Goal: Task Accomplishment & Management: Manage account settings

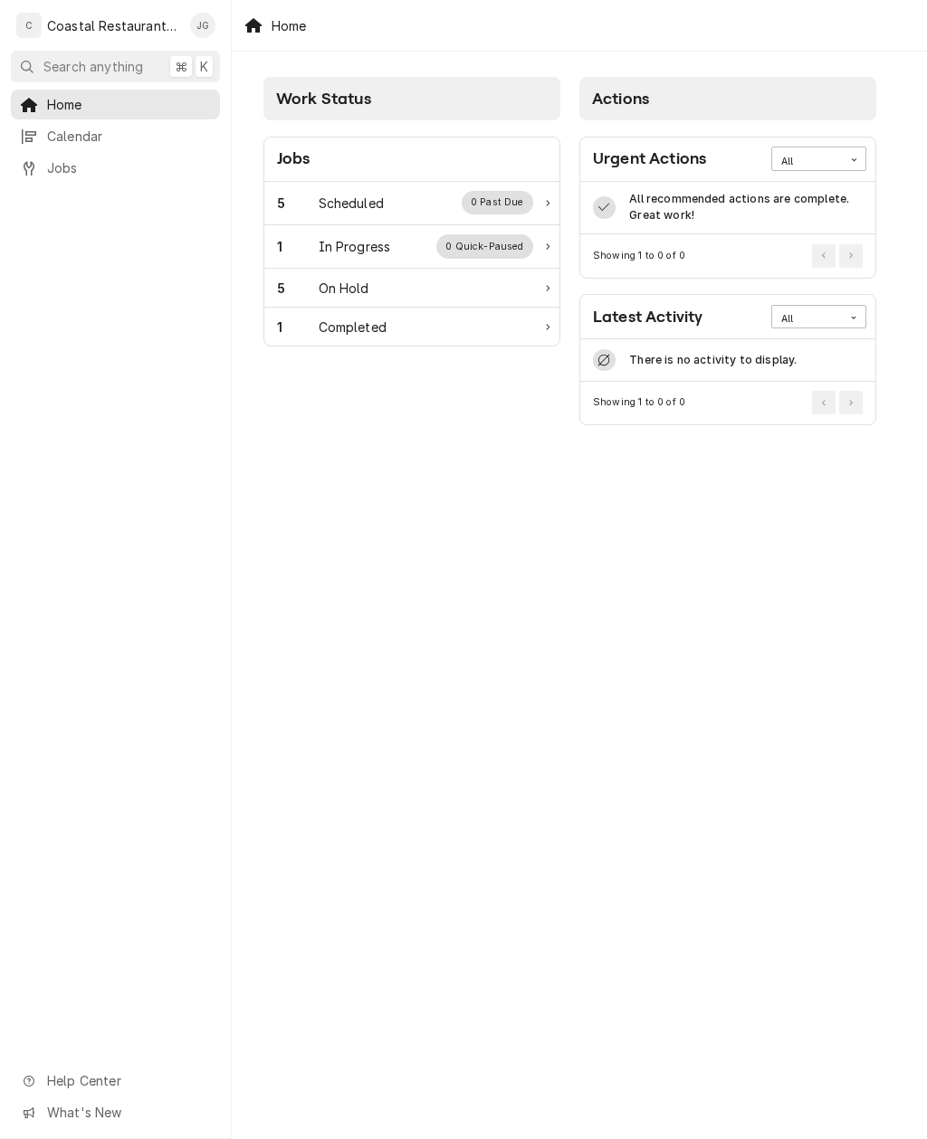
click at [393, 214] on div "5 Scheduled 0 Past Due" at bounding box center [405, 203] width 256 height 24
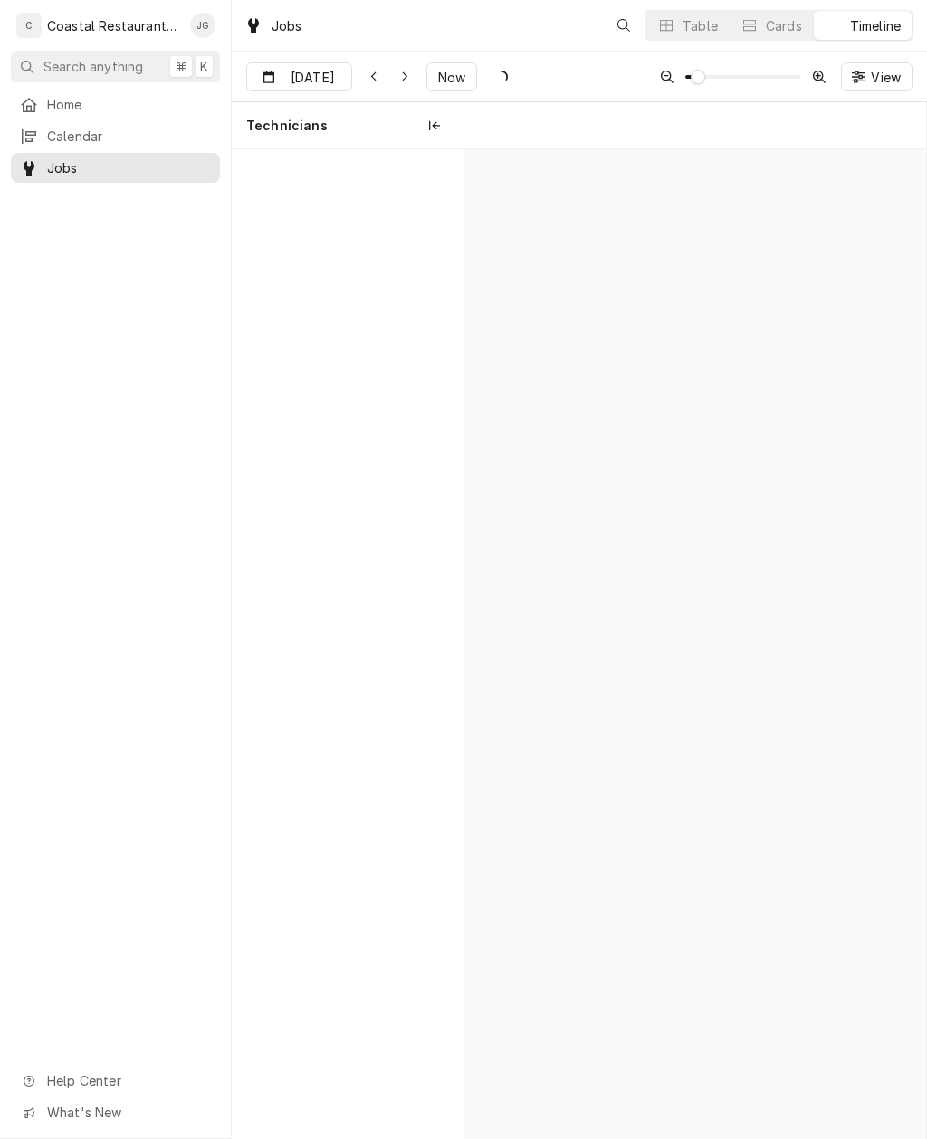
scroll to position [0, 9150]
click at [738, 190] on div "Ice Machine" at bounding box center [751, 193] width 50 height 15
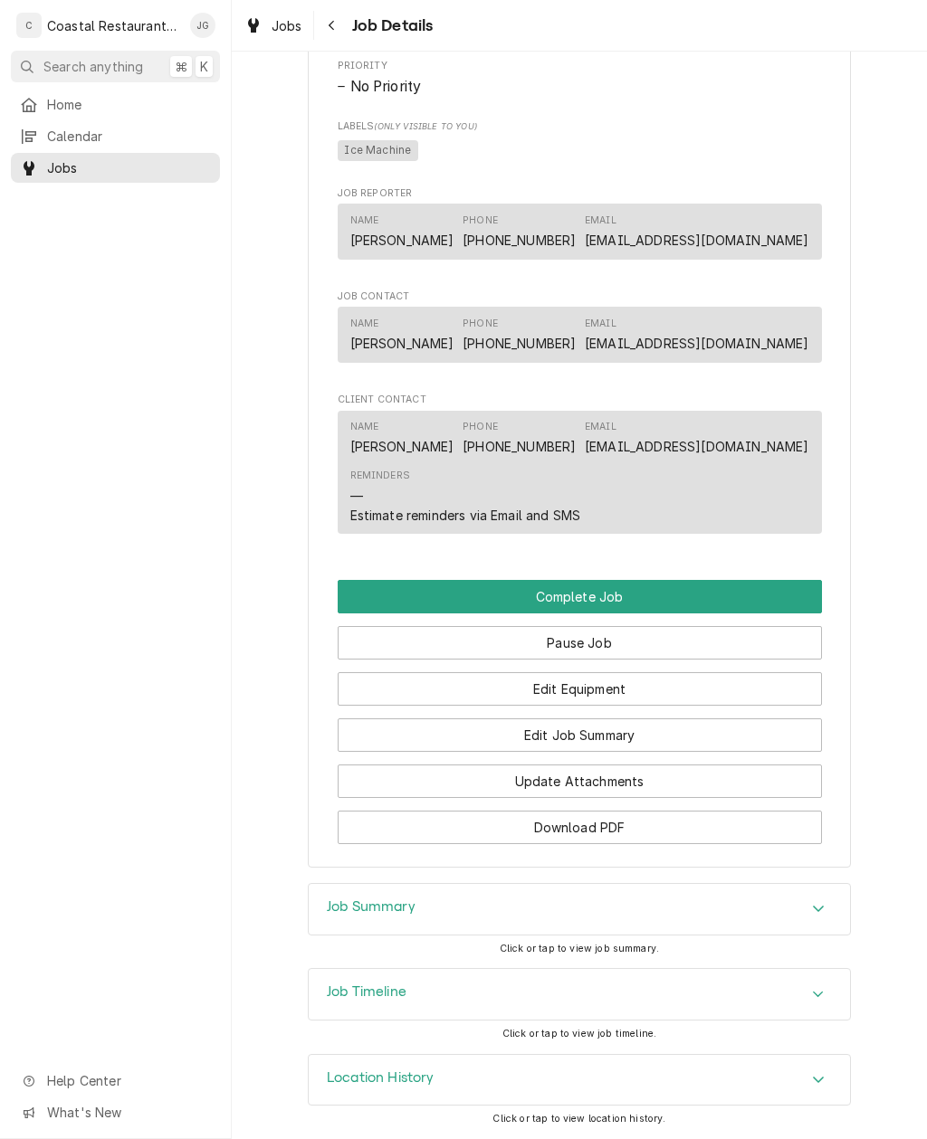
scroll to position [1020, 0]
click at [667, 726] on button "Edit Job Summary" at bounding box center [580, 735] width 484 height 33
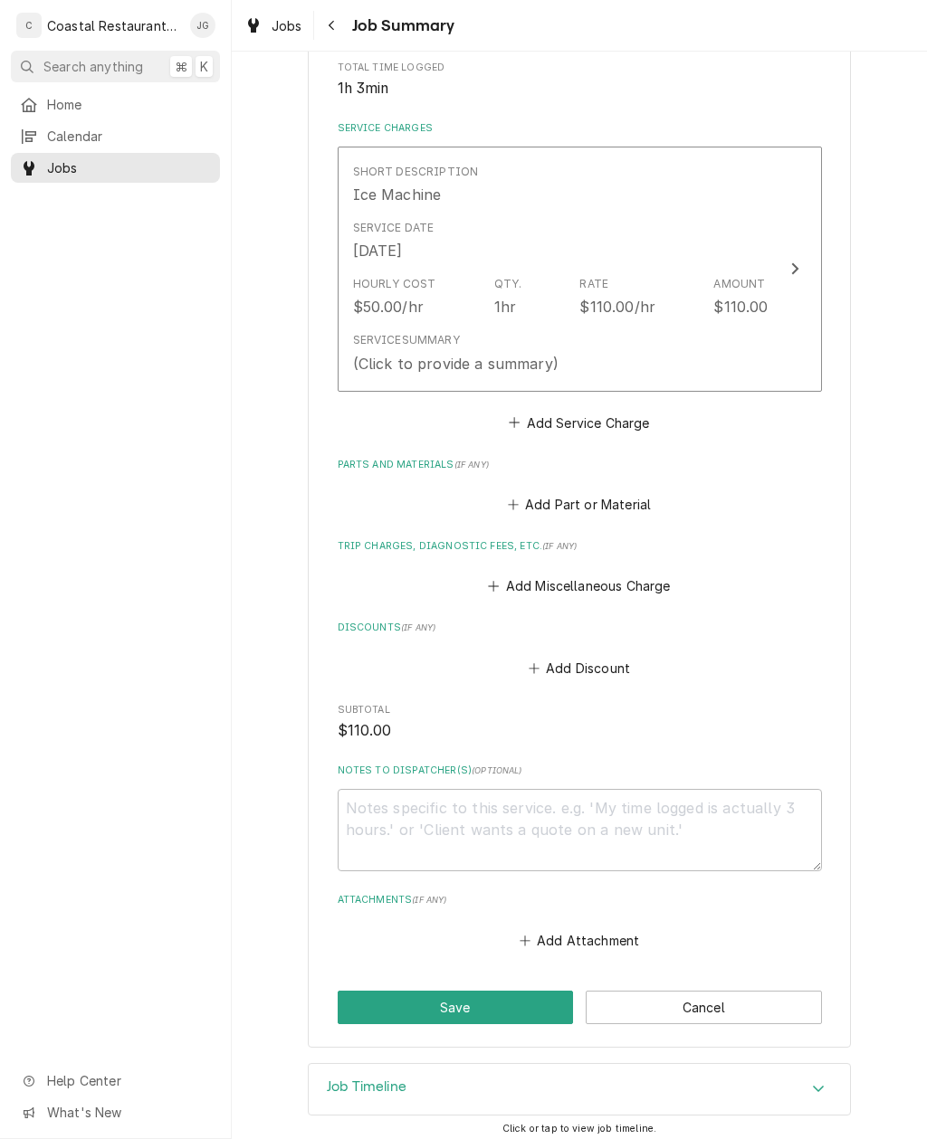
scroll to position [370, 0]
click at [591, 933] on button "Add Attachment" at bounding box center [579, 940] width 127 height 25
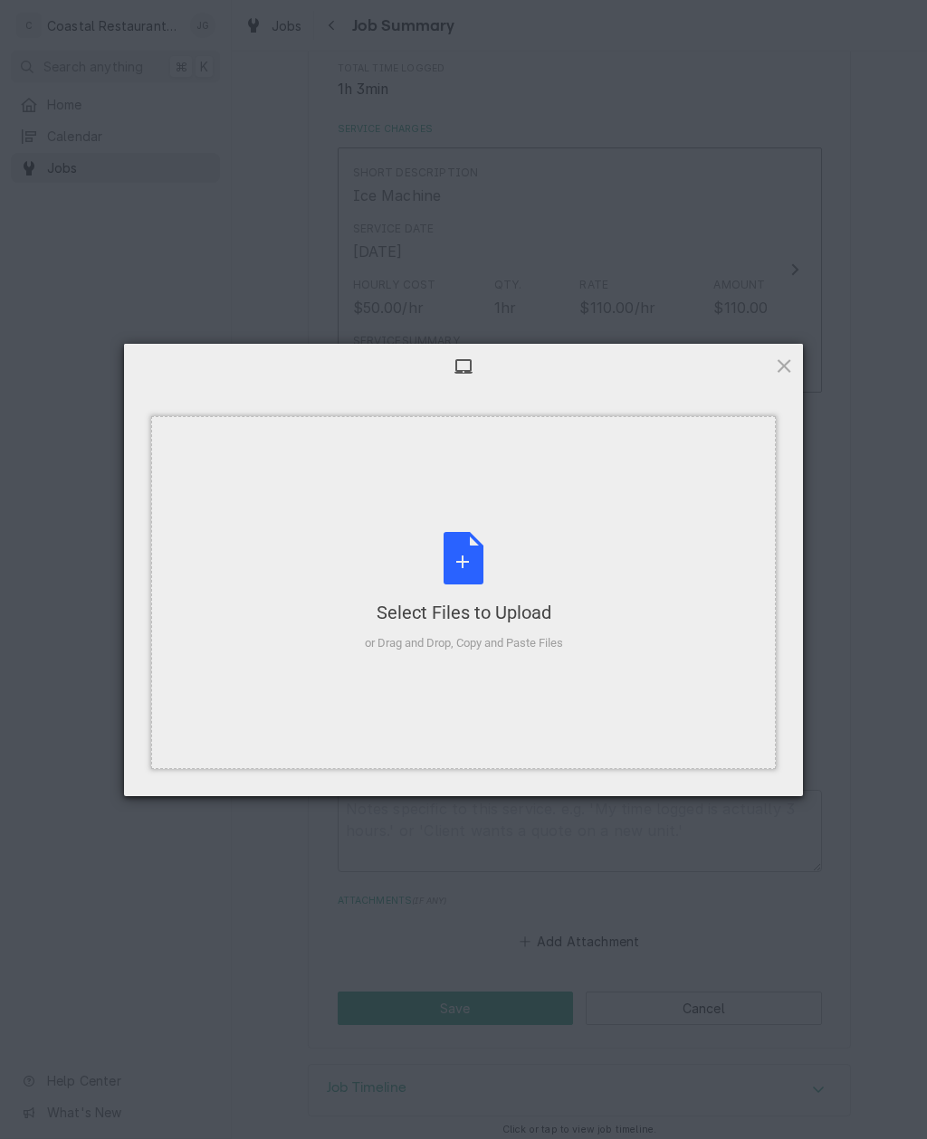
click at [622, 609] on div "Select Files to Upload or Drag and Drop, Copy and Paste Files" at bounding box center [463, 592] width 624 height 353
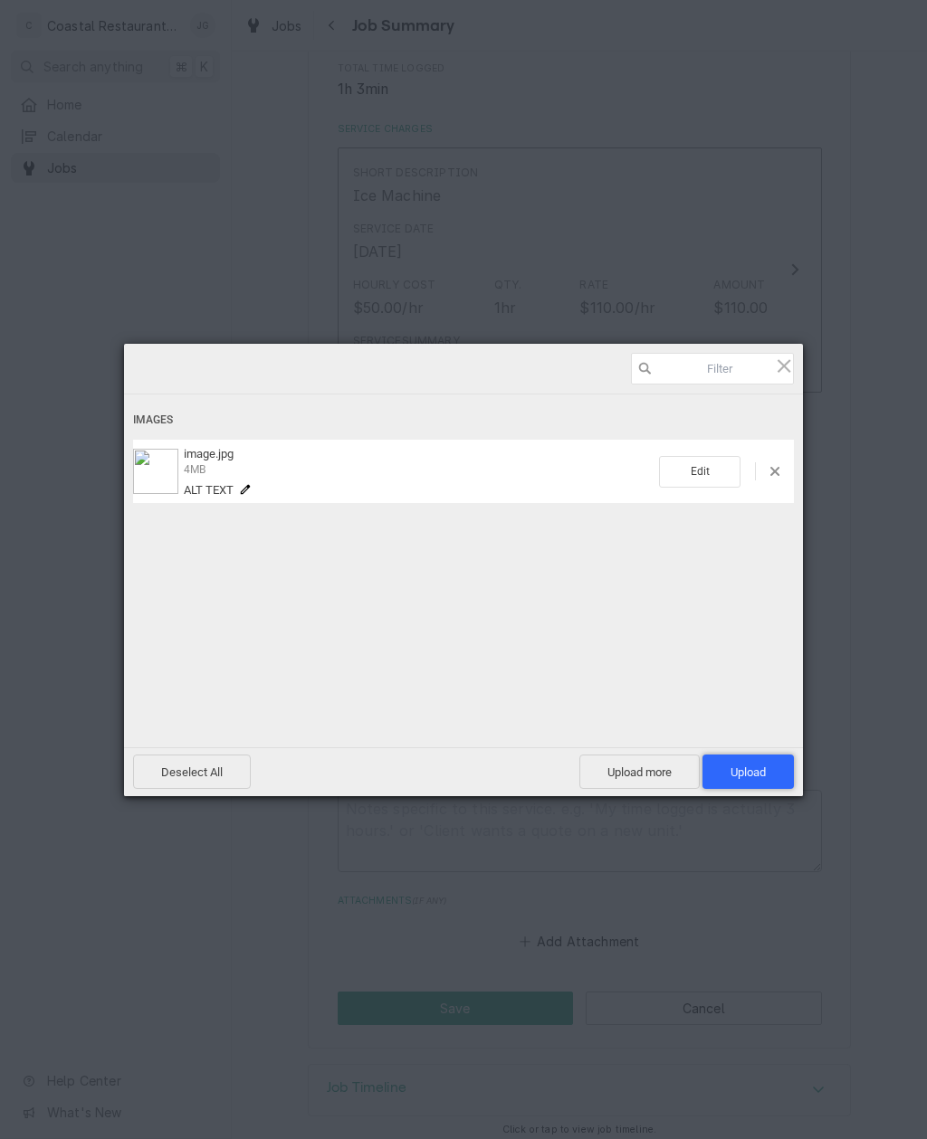
click at [729, 762] on span "Upload 1" at bounding box center [747, 772] width 91 height 34
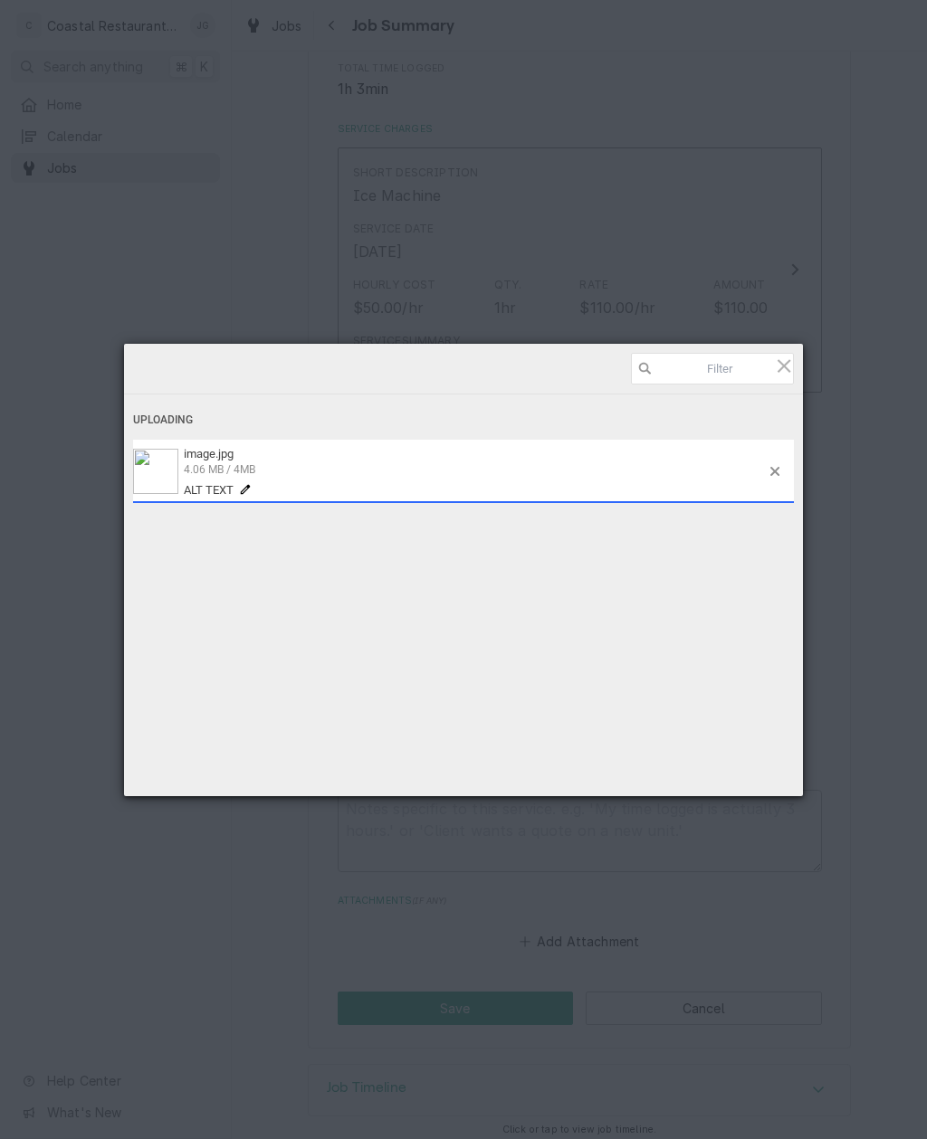
type textarea "x"
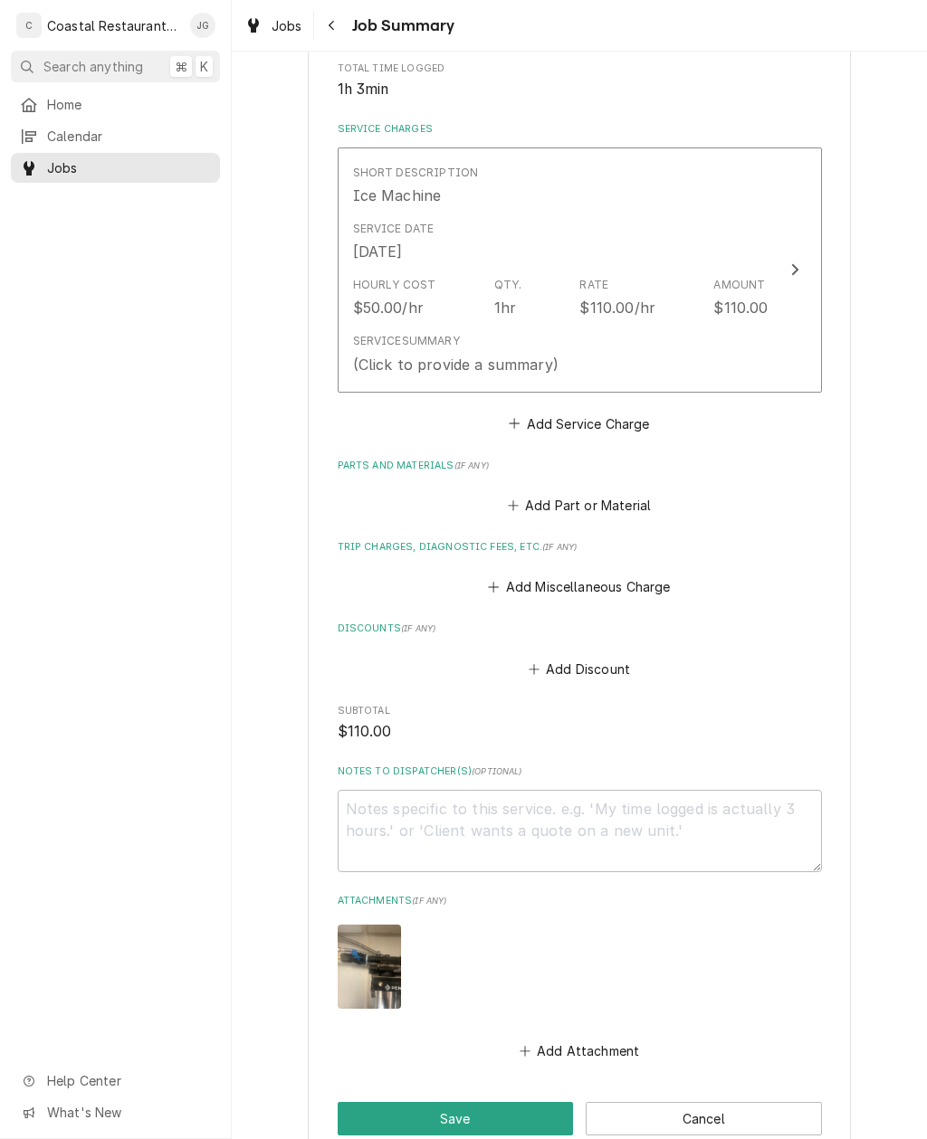
click at [556, 1039] on button "Add Attachment" at bounding box center [579, 1051] width 127 height 25
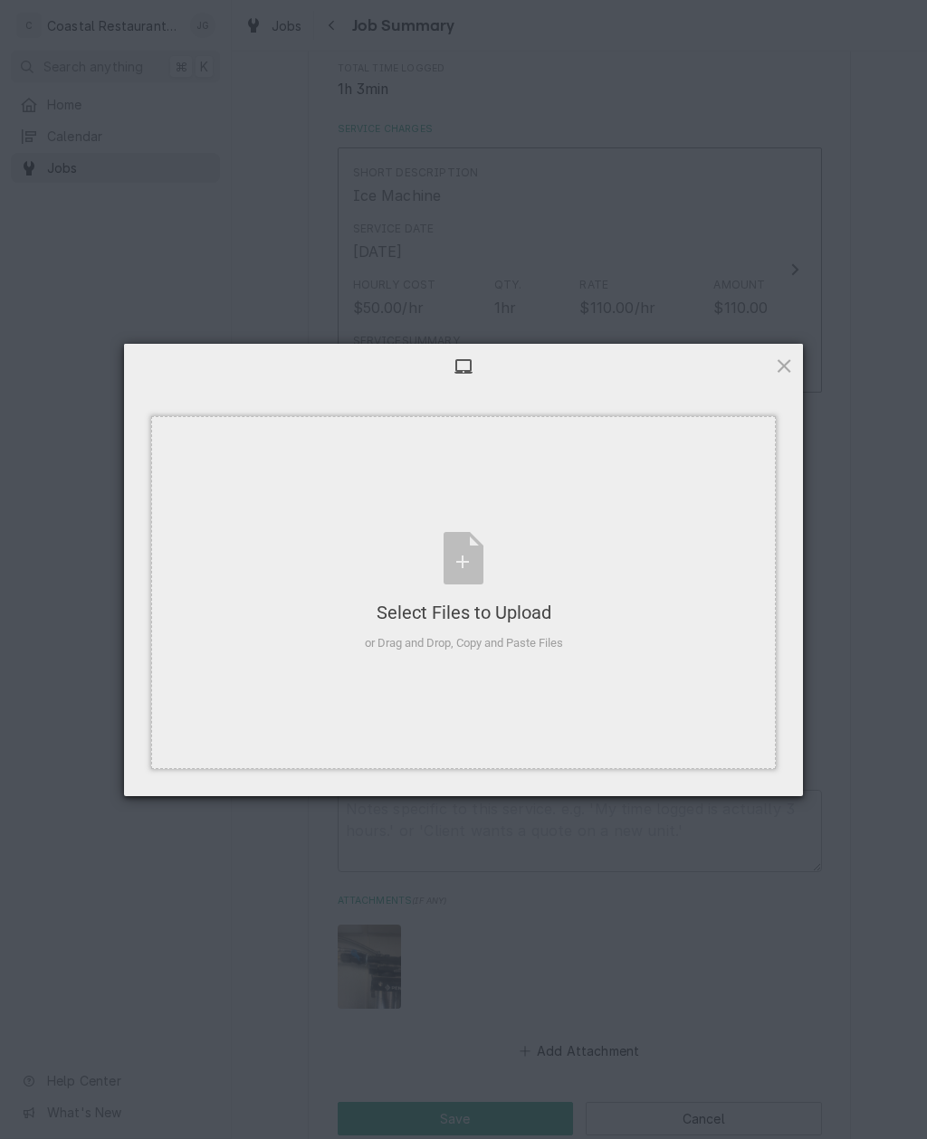
click at [540, 604] on div "Select Files to Upload" at bounding box center [464, 612] width 198 height 25
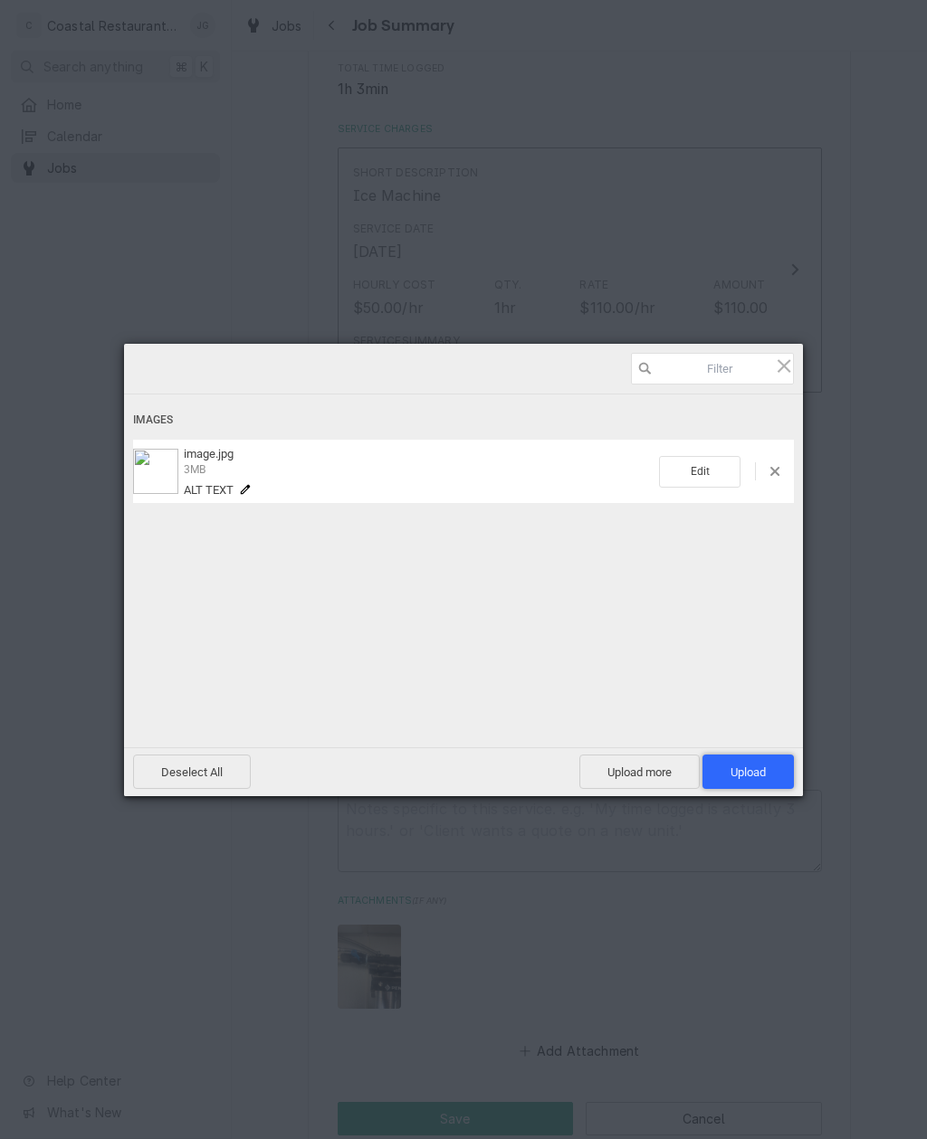
click at [738, 766] on span "Upload 1" at bounding box center [747, 773] width 35 height 14
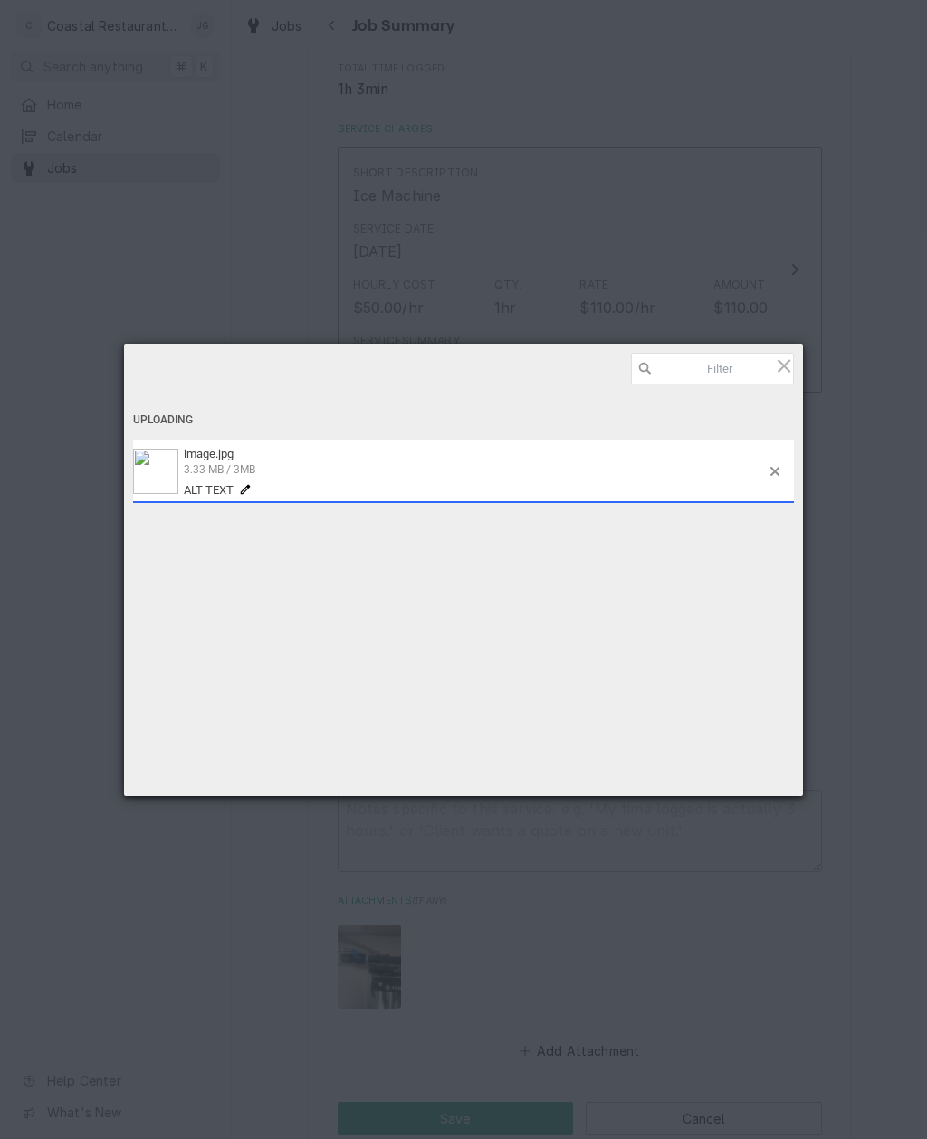
type textarea "x"
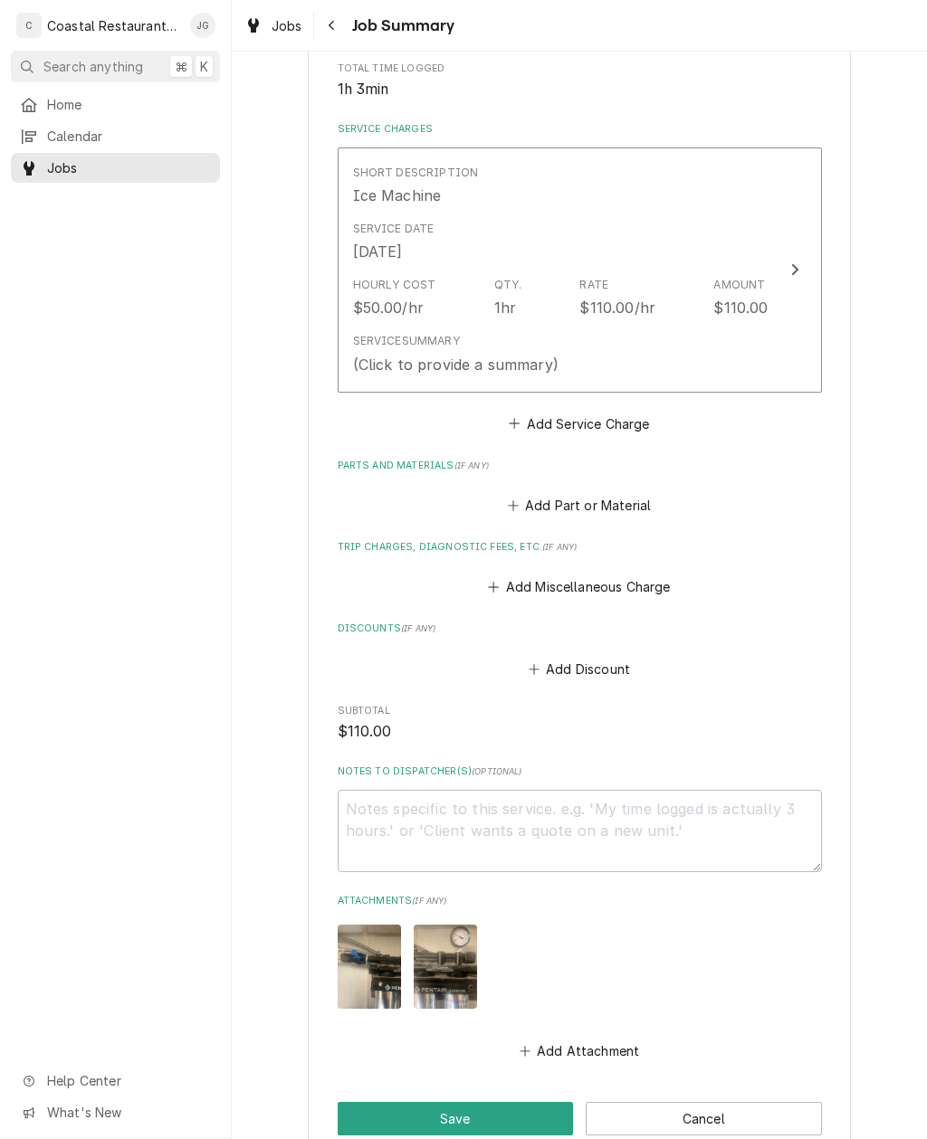
click at [538, 1039] on button "Add Attachment" at bounding box center [579, 1051] width 127 height 25
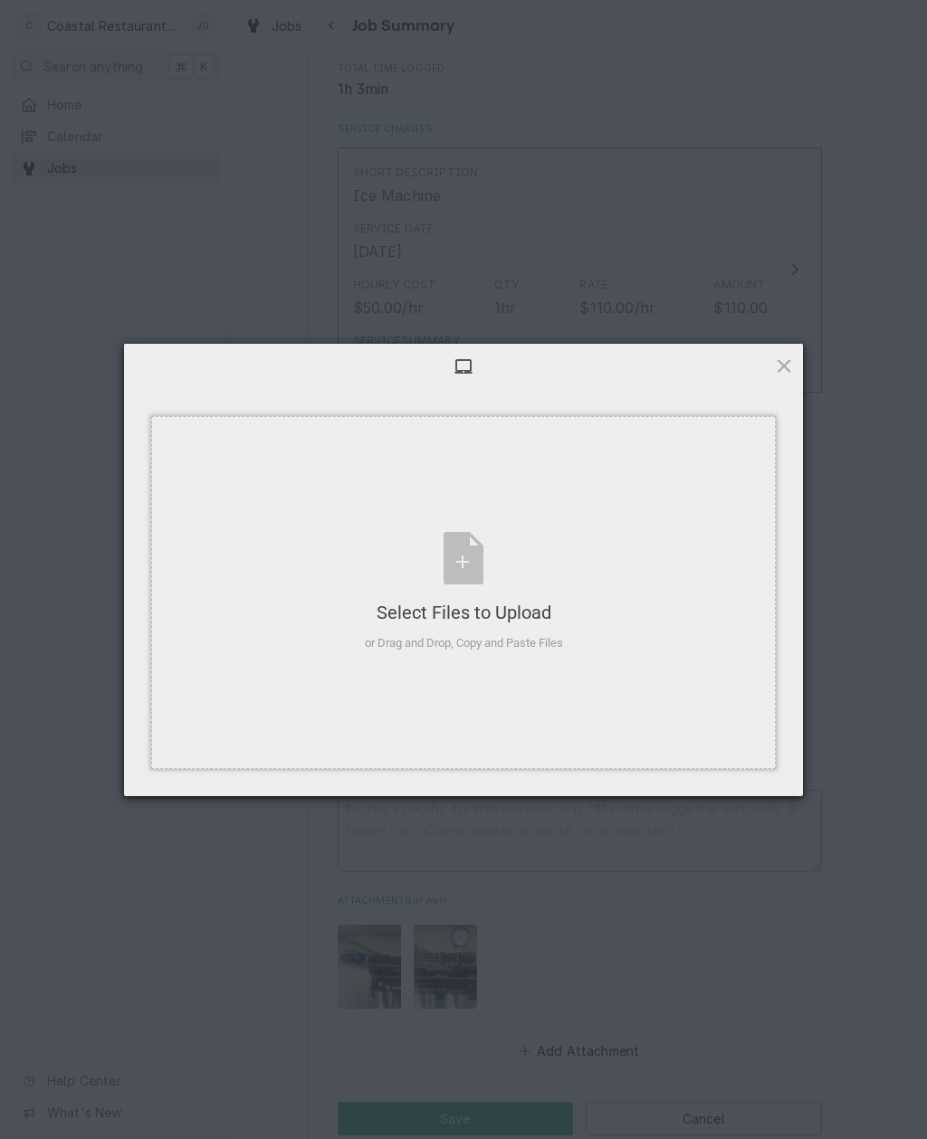
click at [530, 623] on div "Select Files to Upload" at bounding box center [464, 612] width 198 height 25
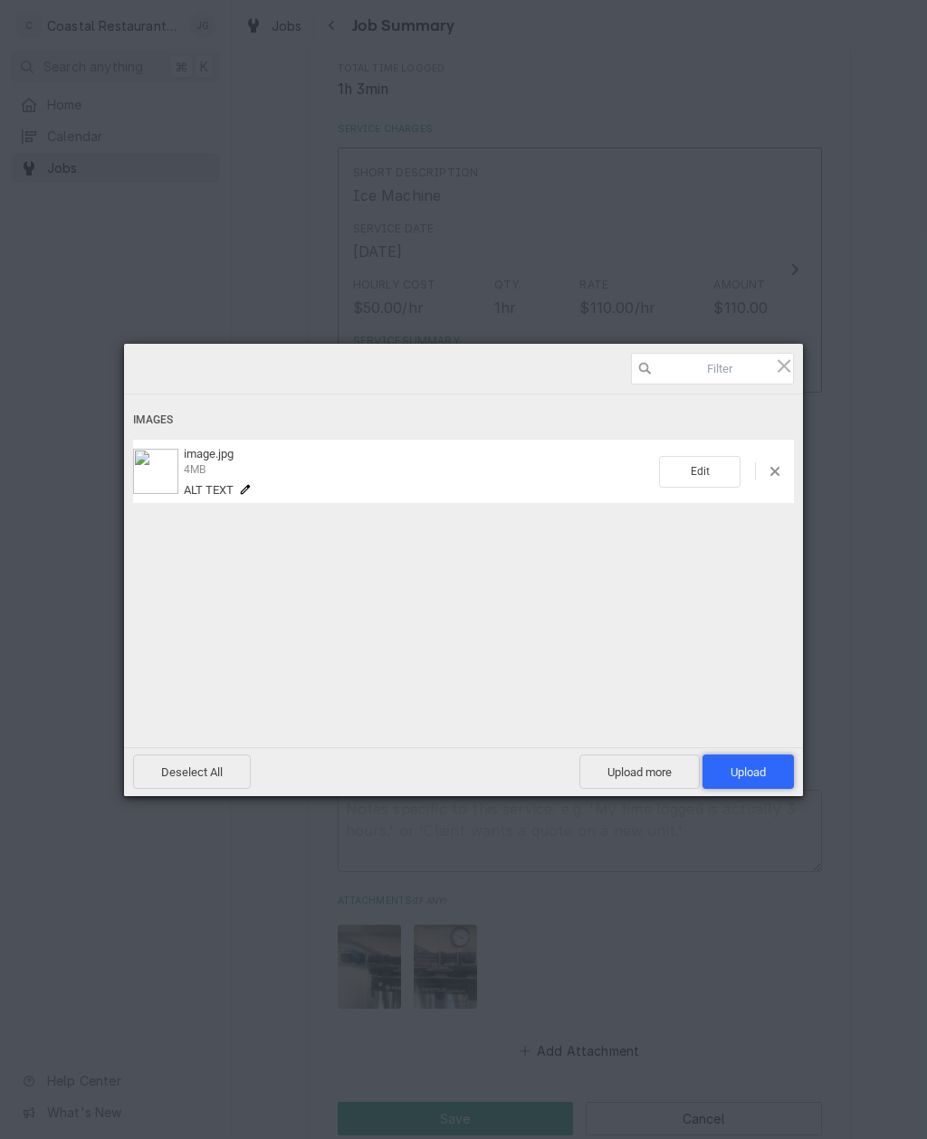
click at [762, 776] on span "Upload 1" at bounding box center [747, 773] width 35 height 14
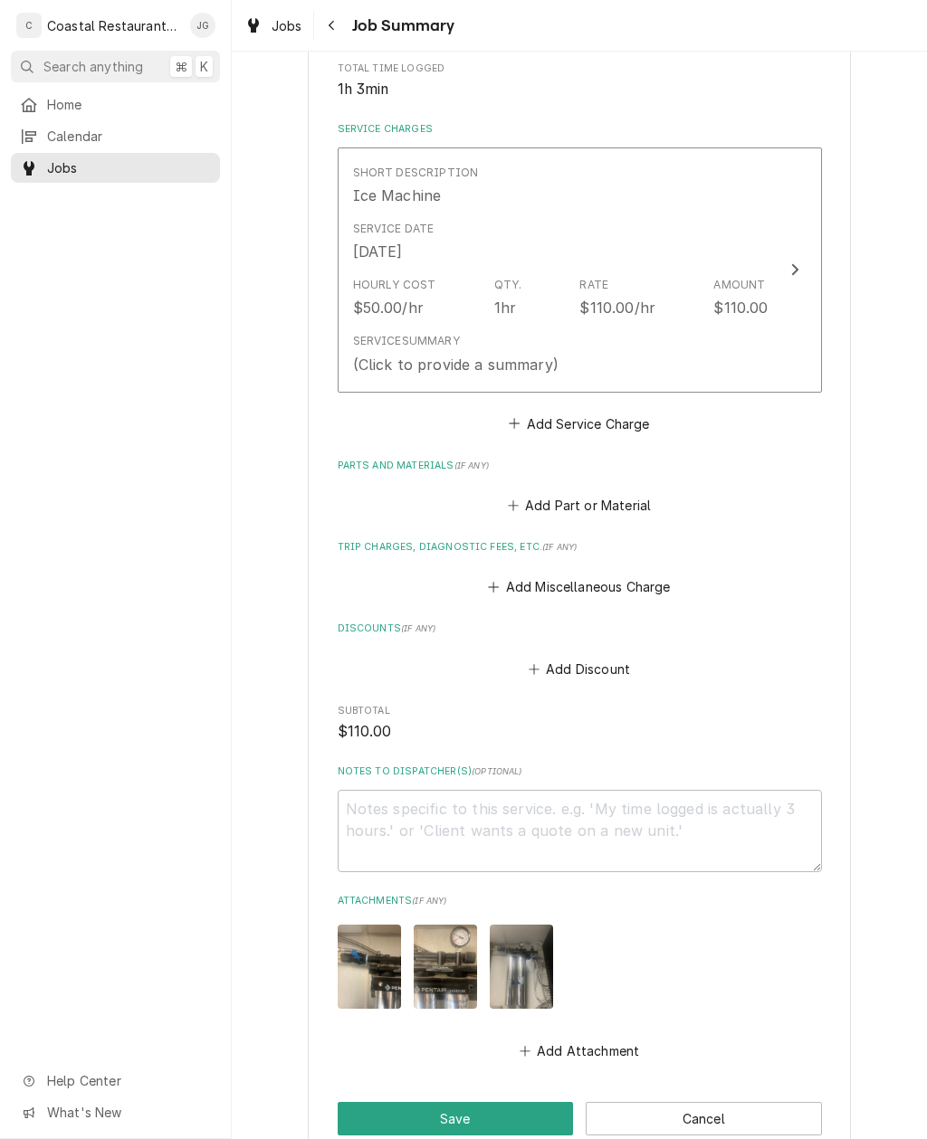
click at [462, 1108] on button "Save" at bounding box center [456, 1118] width 236 height 33
type textarea "x"
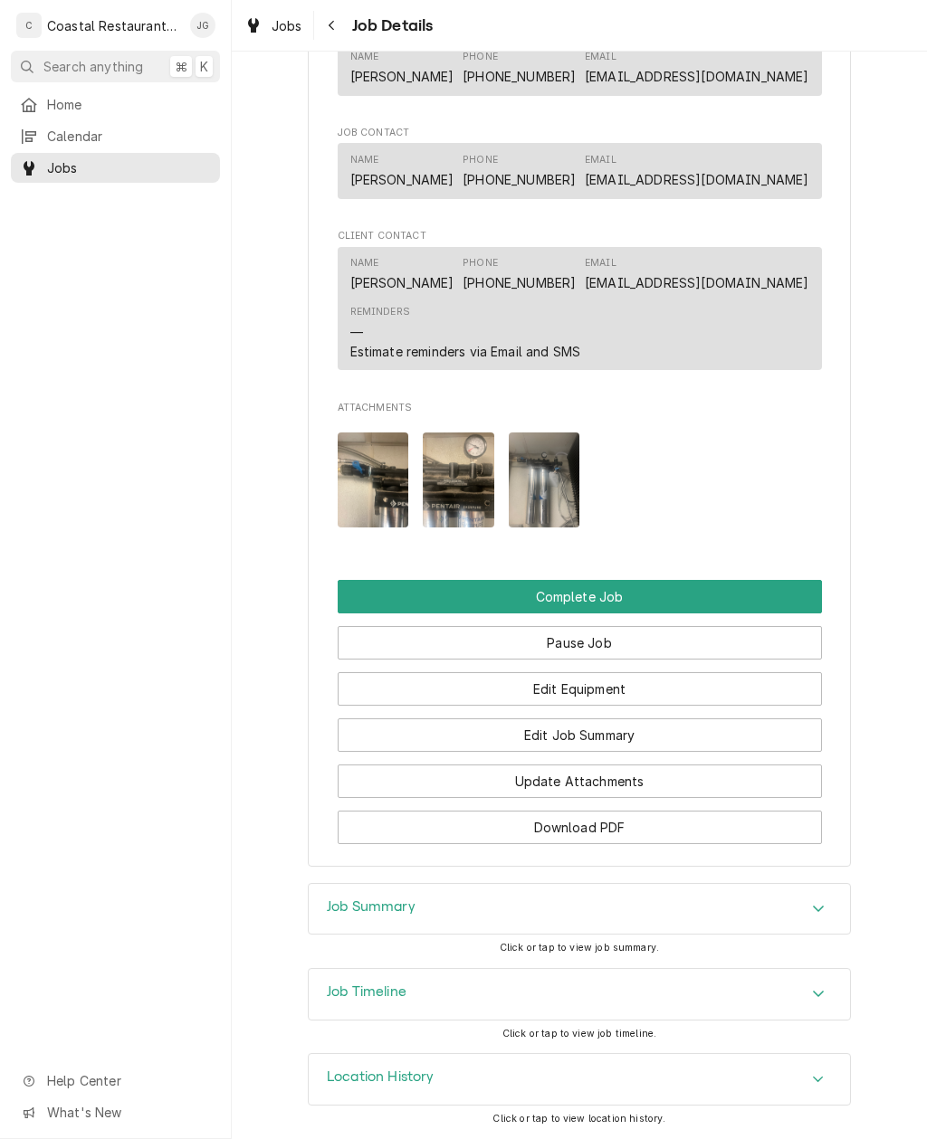
scroll to position [1324, 0]
click at [652, 638] on button "Pause Job" at bounding box center [580, 642] width 484 height 33
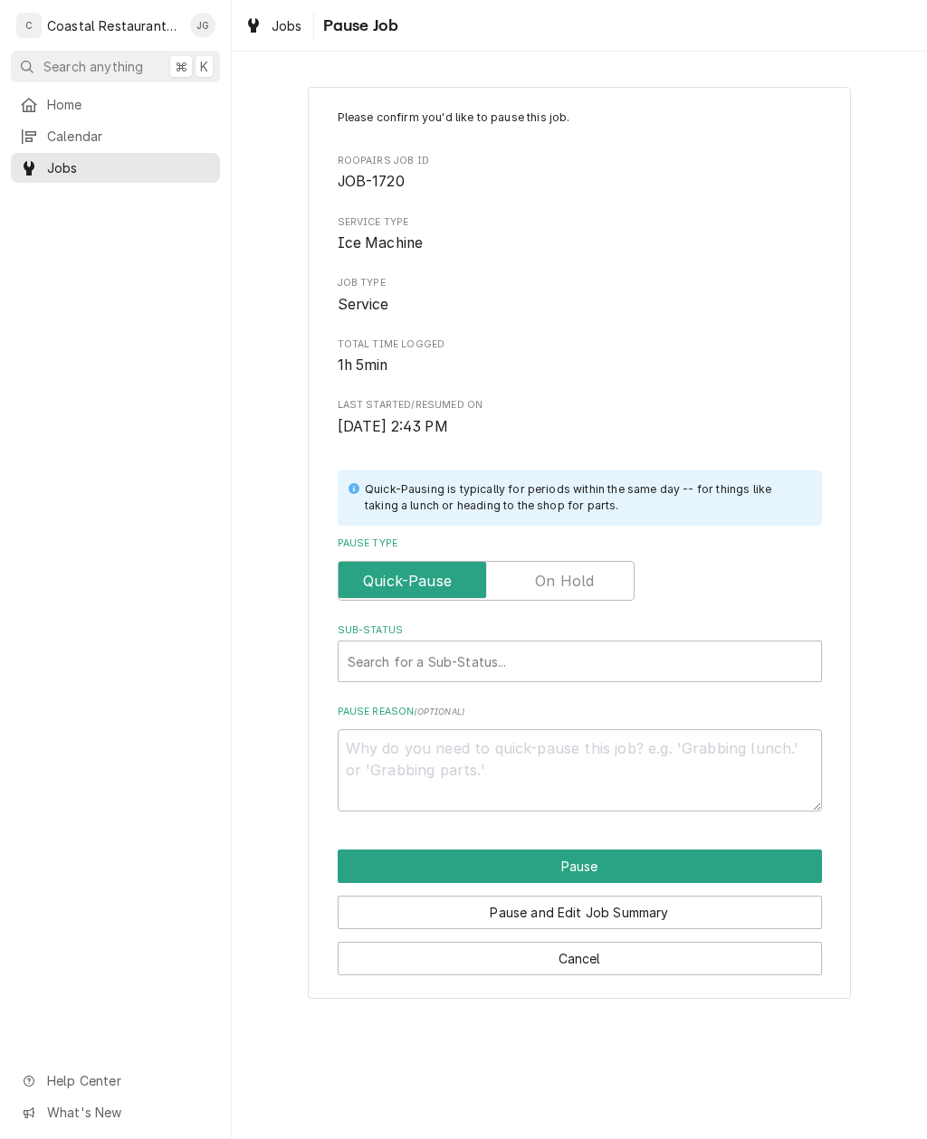
click at [571, 561] on input "Pause Type" at bounding box center [486, 581] width 281 height 40
checkbox input "true"
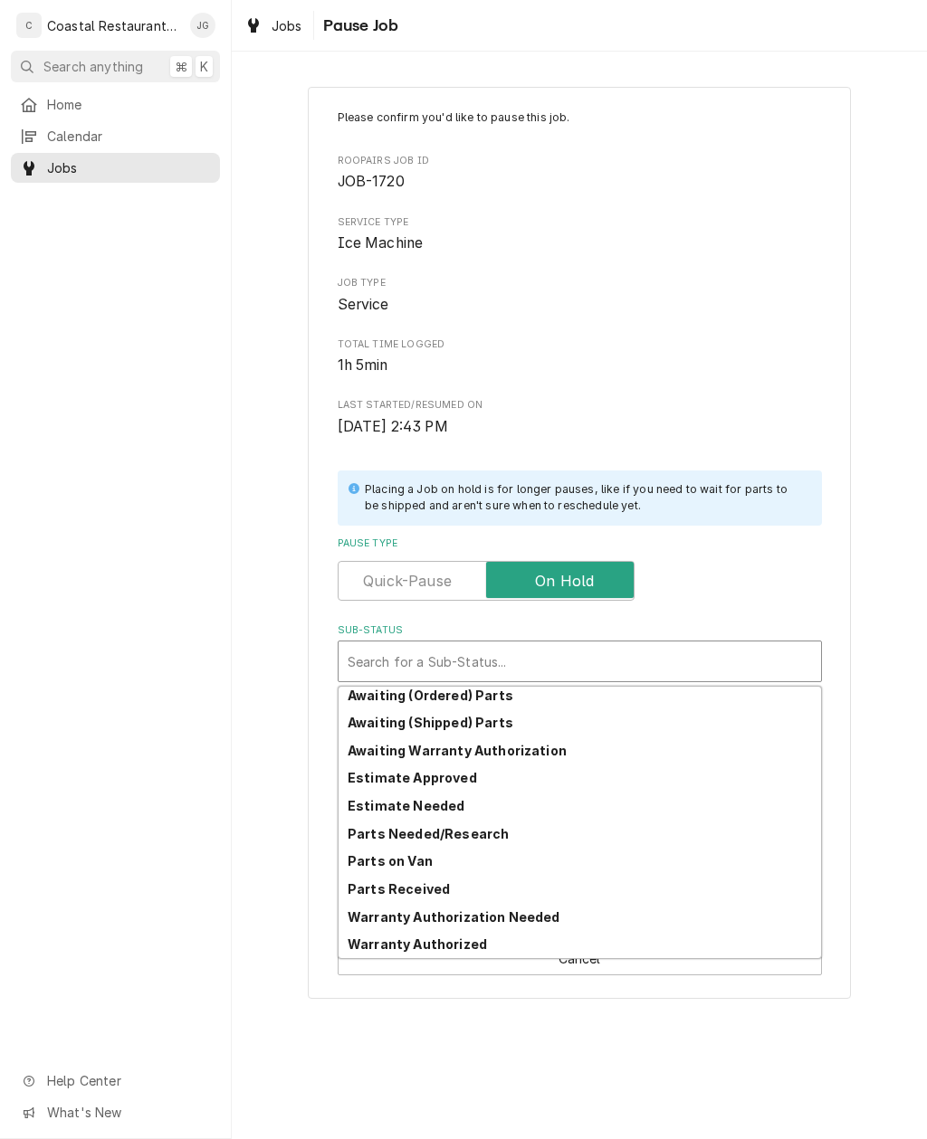
scroll to position [89, 0]
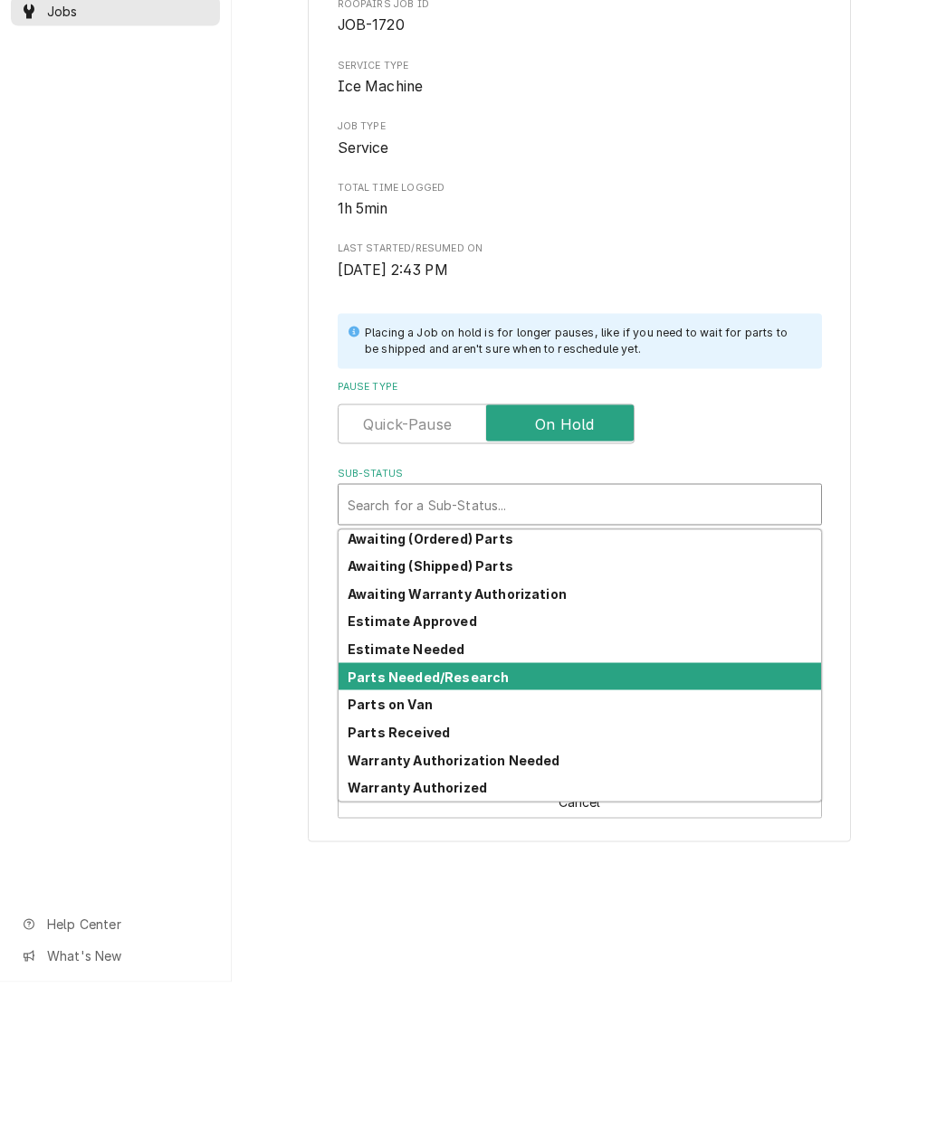
click at [508, 820] on div "Parts Needed/Research" at bounding box center [579, 834] width 482 height 28
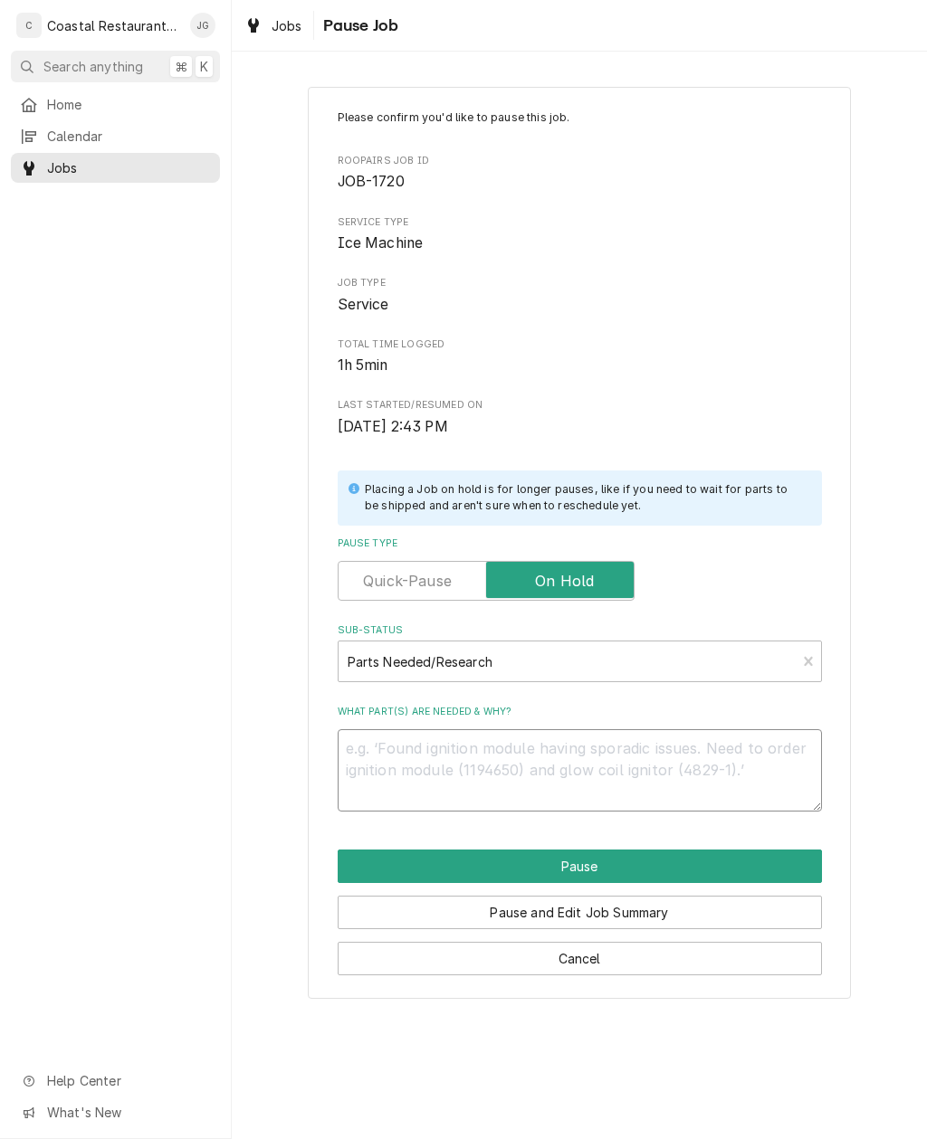
click at [530, 755] on textarea "What part(s) are needed & why?" at bounding box center [580, 770] width 484 height 82
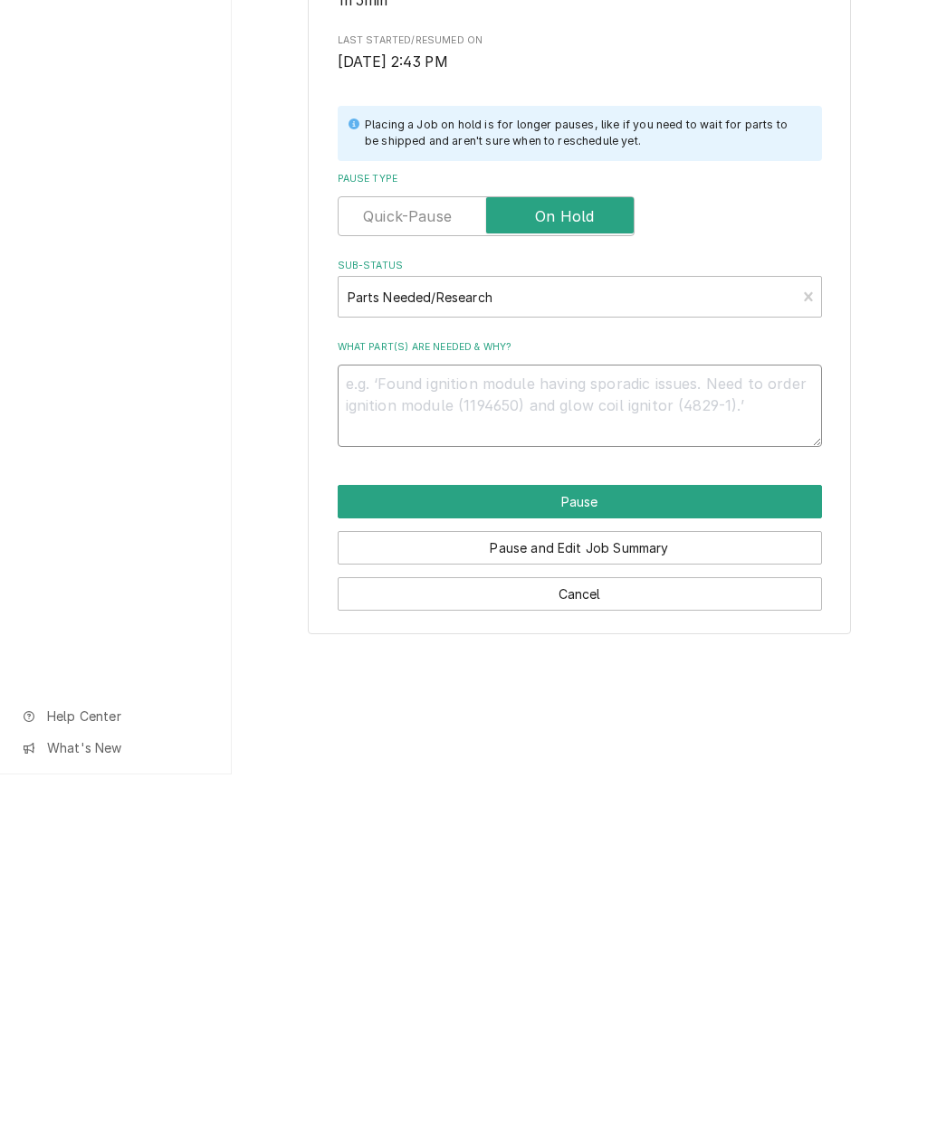
type textarea "x"
type textarea "Ne"
type textarea "x"
type textarea "Need"
type textarea "x"
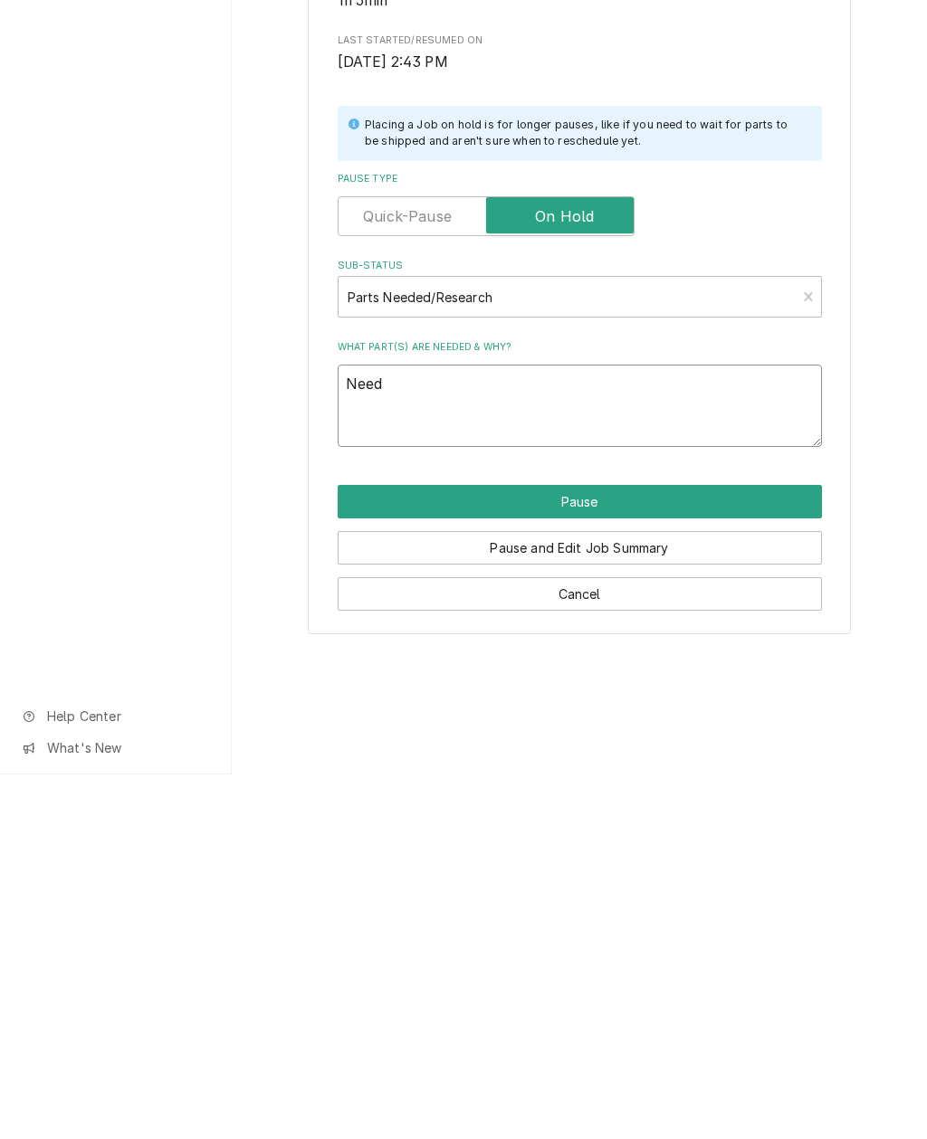
type textarea "Need"
type textarea "x"
type textarea "Need S"
type textarea "x"
type textarea "Need Sh"
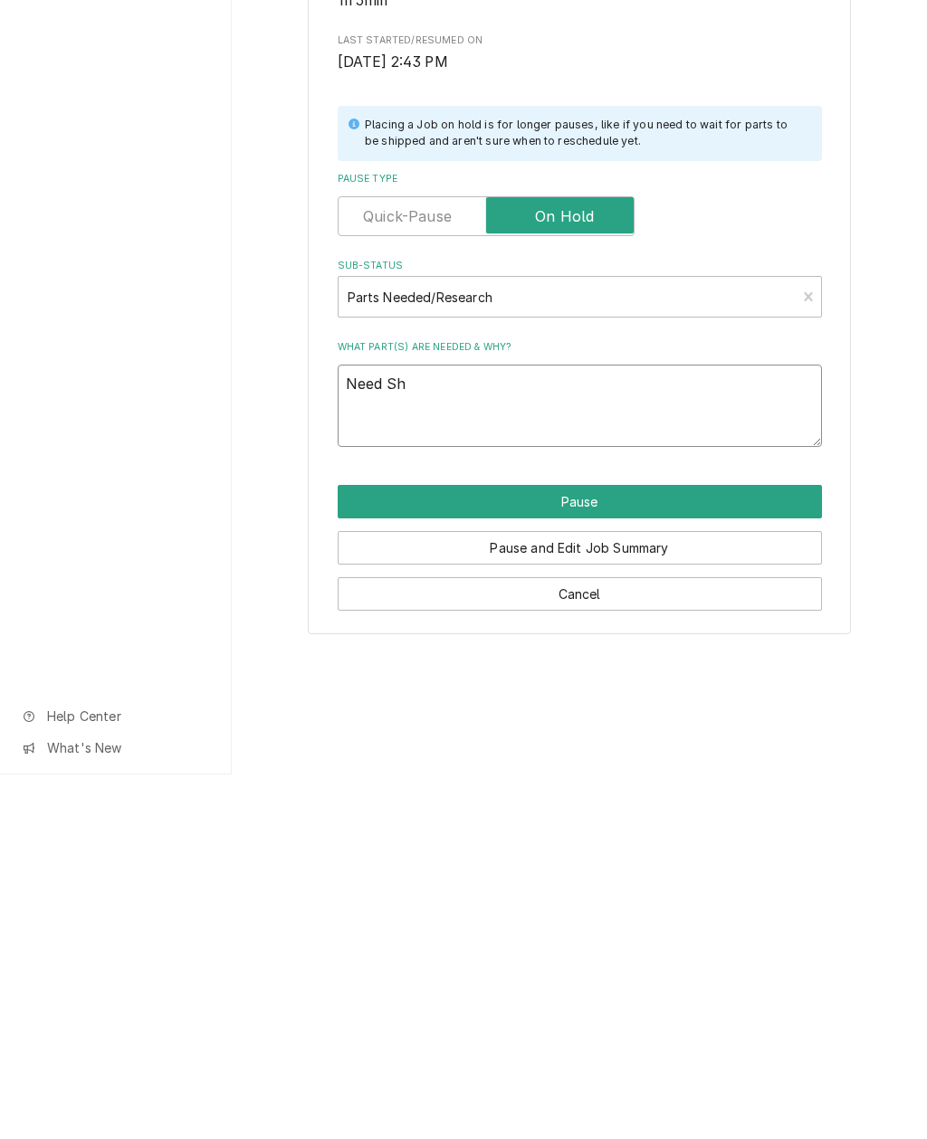
type textarea "x"
type textarea "Need Shu"
type textarea "x"
type textarea "Need Shut"
type textarea "x"
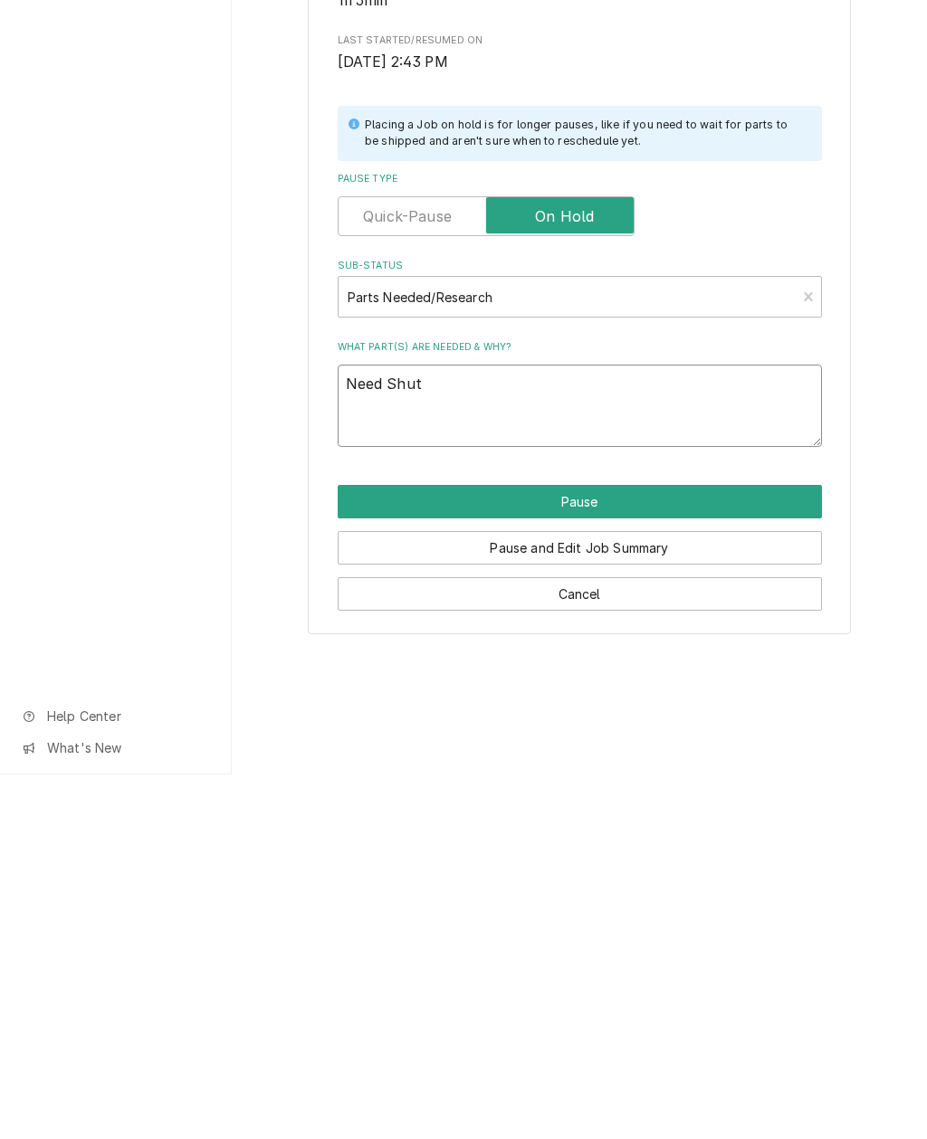
type textarea "Need Shut"
type textarea "x"
type textarea "Need Shut Of"
type textarea "x"
type textarea "Need Shut Off"
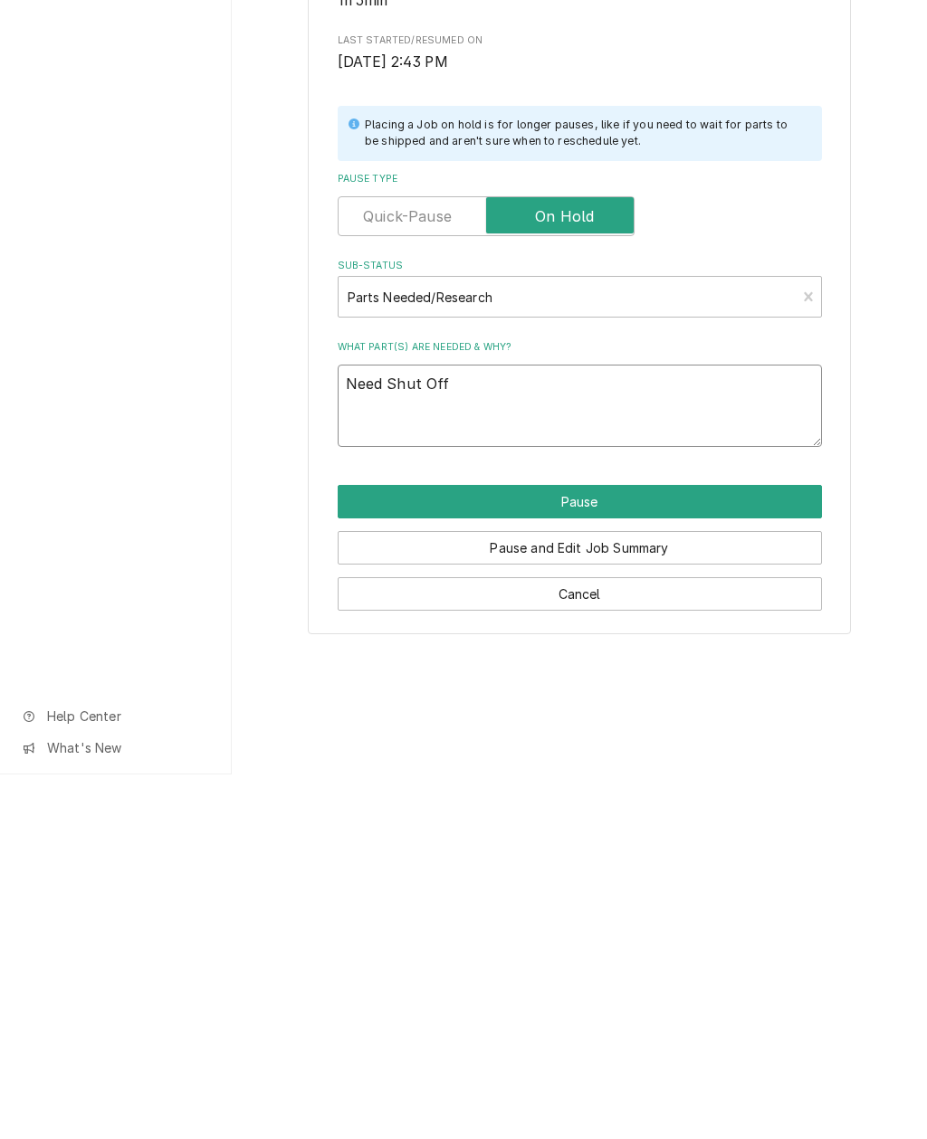
type textarea "x"
type textarea "Need Shut Off"
type textarea "x"
type textarea "Need Shut Off V"
type textarea "x"
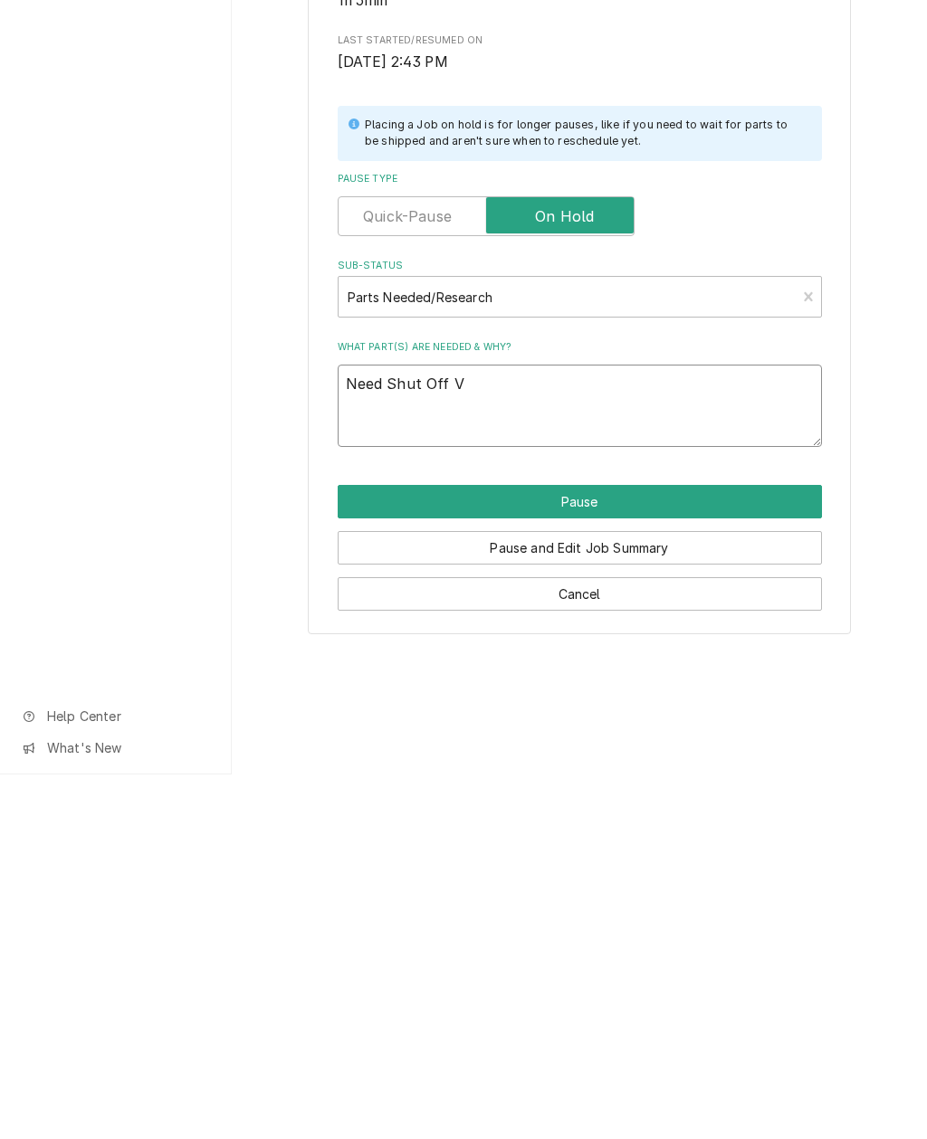
type textarea "Need Shut Off Va"
type textarea "x"
type textarea "Need Shut Off Val"
type textarea "x"
type textarea "Need Shut Off Valv"
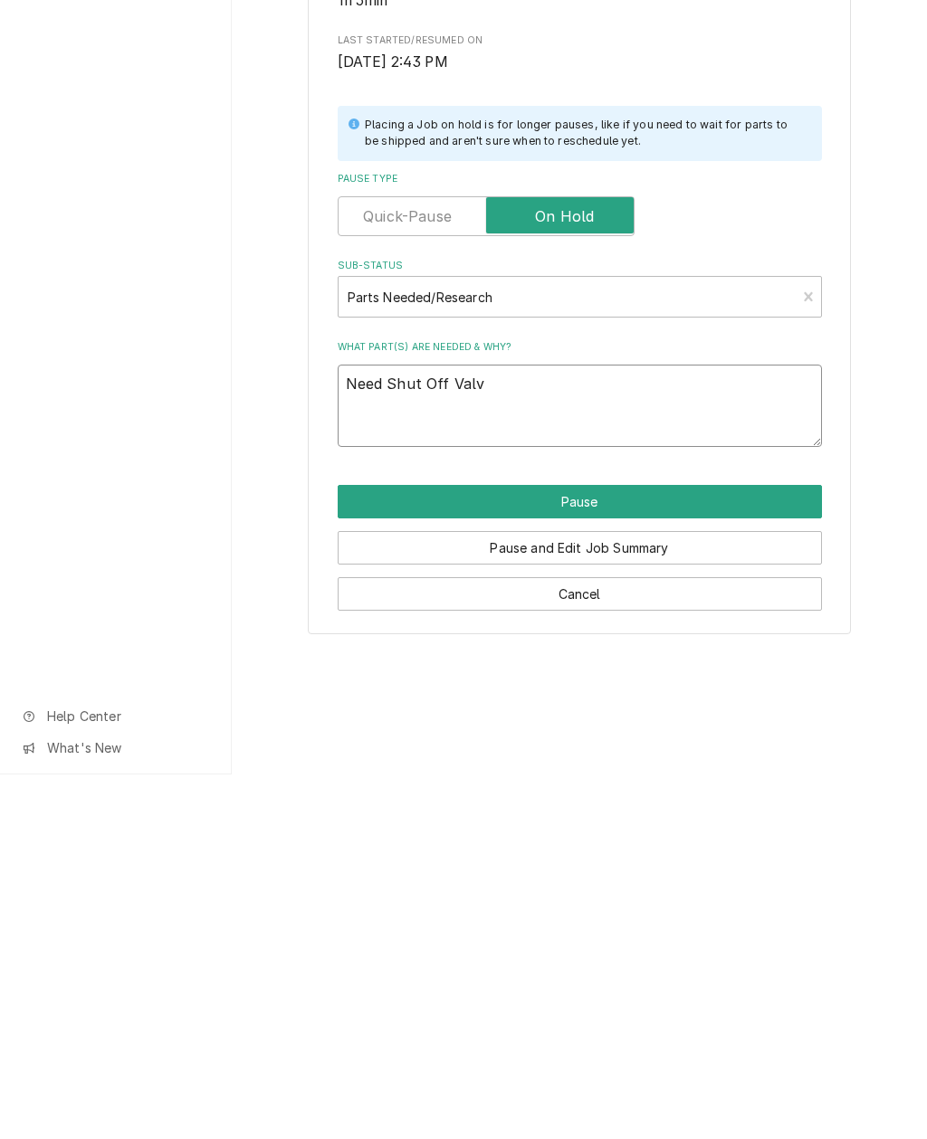
type textarea "x"
type textarea "Need Shut Off Valve"
type textarea "x"
type textarea "Need Shut Off Valve"
click at [593, 850] on button "Pause" at bounding box center [580, 866] width 484 height 33
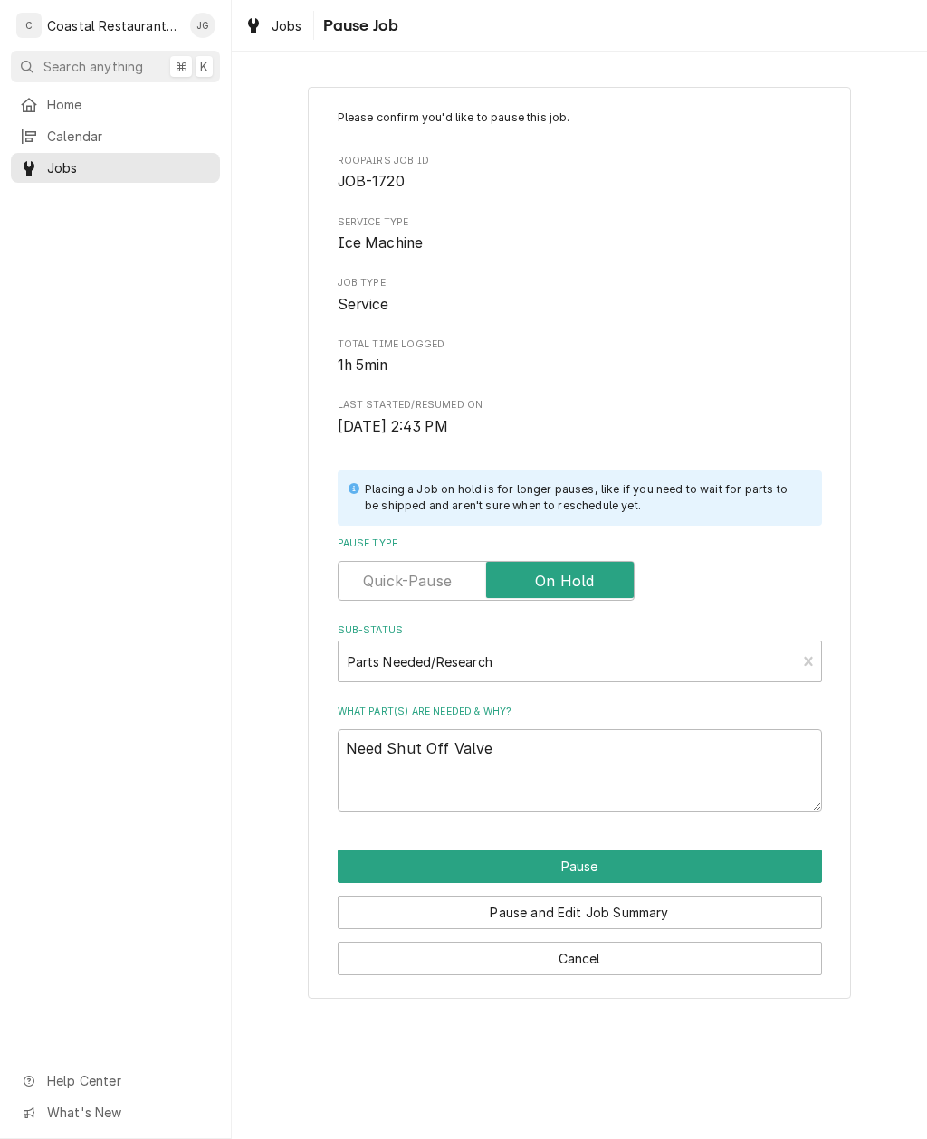
type textarea "x"
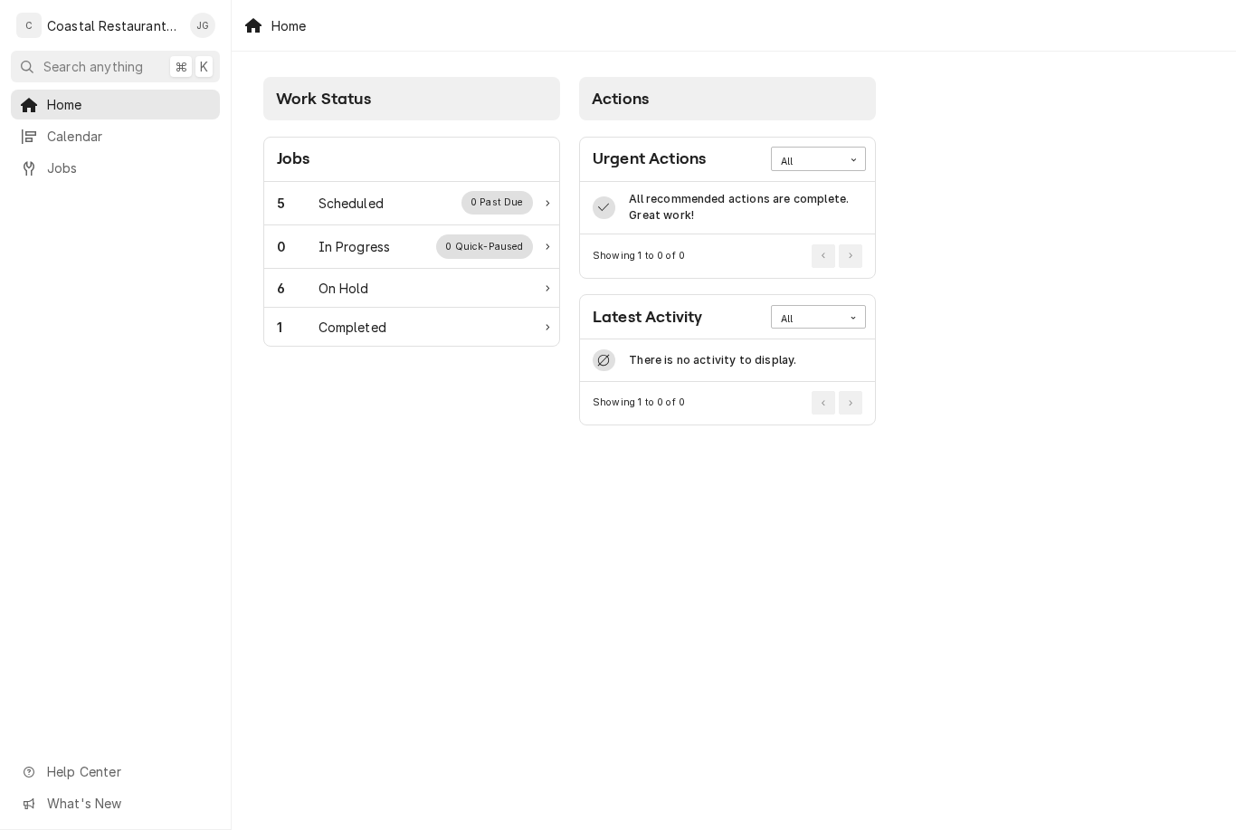
click at [358, 206] on div "Scheduled" at bounding box center [351, 203] width 65 height 19
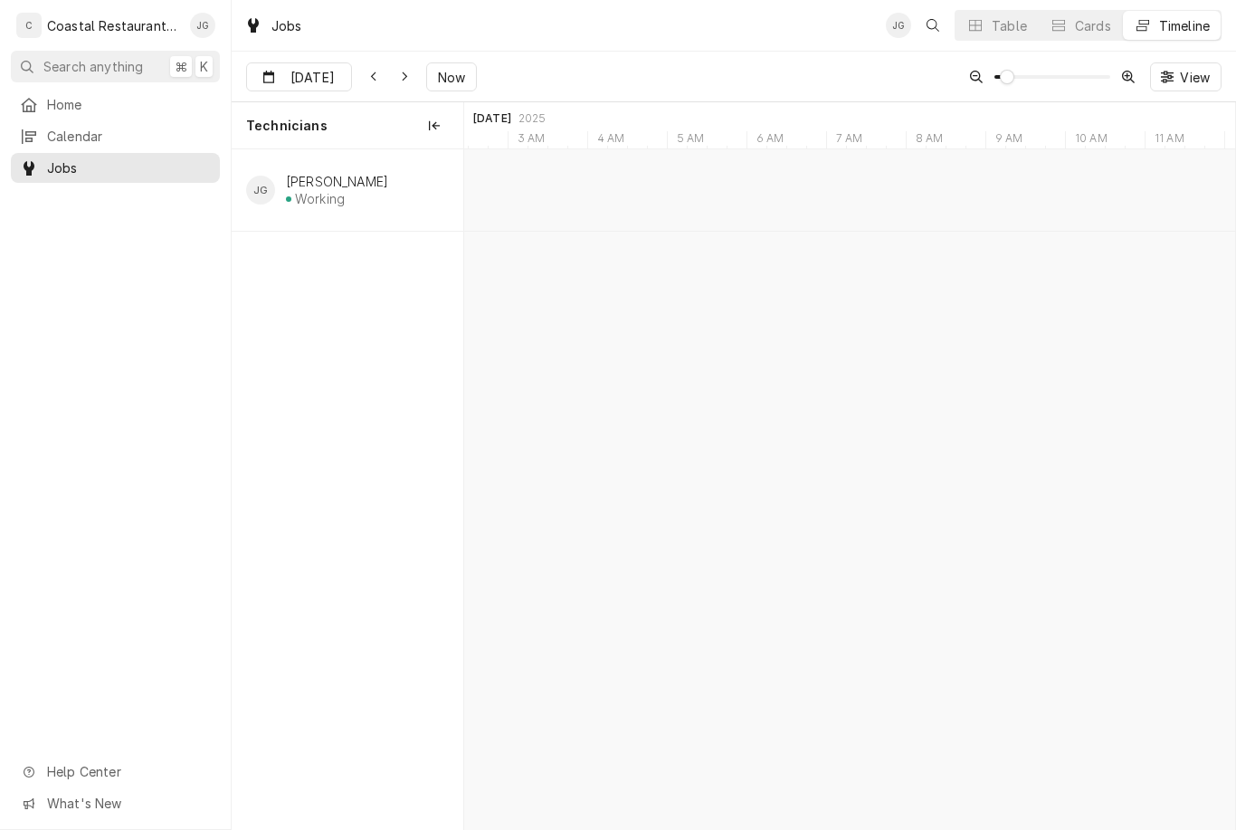
type input "Oct 3"
click at [885, 201] on div "Steamer Repair Highwater Managment | Ocean City, 21842" at bounding box center [871, 202] width 57 height 40
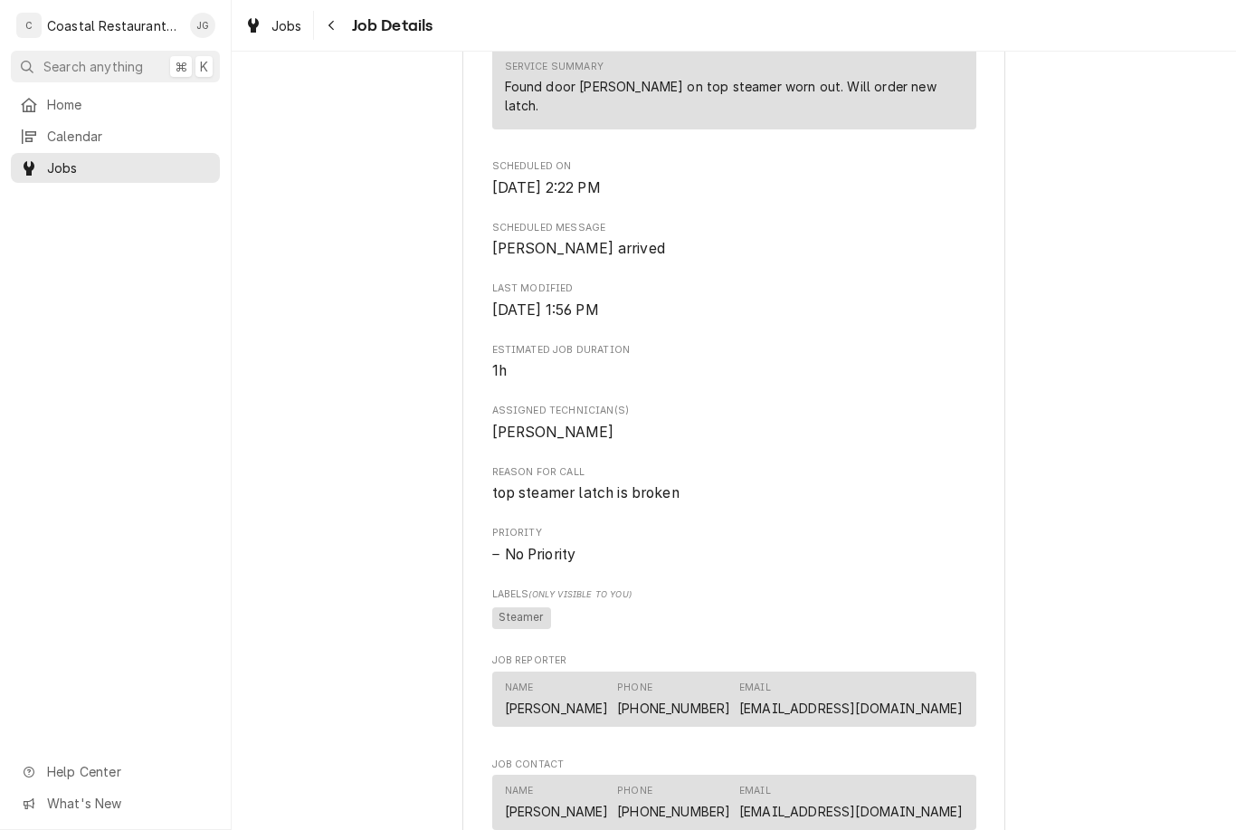
scroll to position [775, 0]
click at [110, 105] on span "Home" at bounding box center [129, 104] width 164 height 19
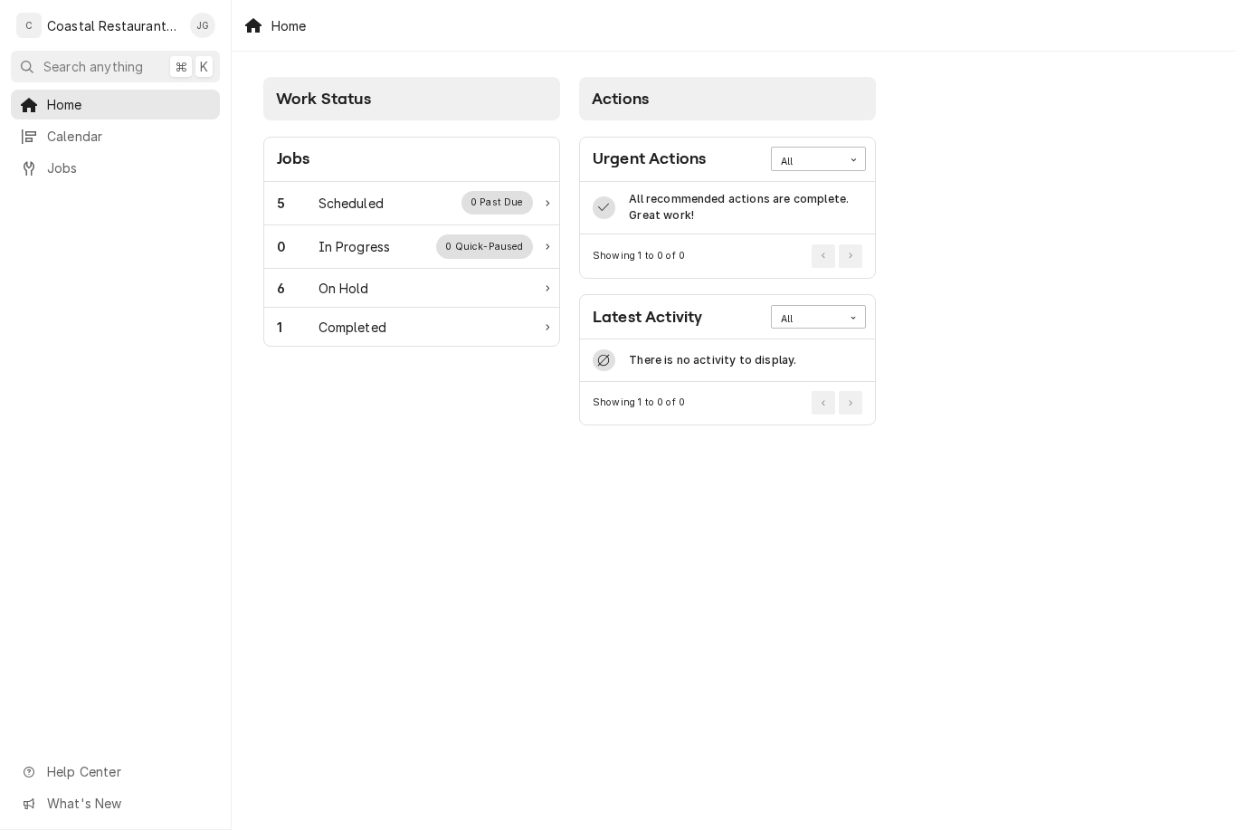
click at [388, 213] on div "5 Scheduled 0 Past Due" at bounding box center [405, 203] width 256 height 24
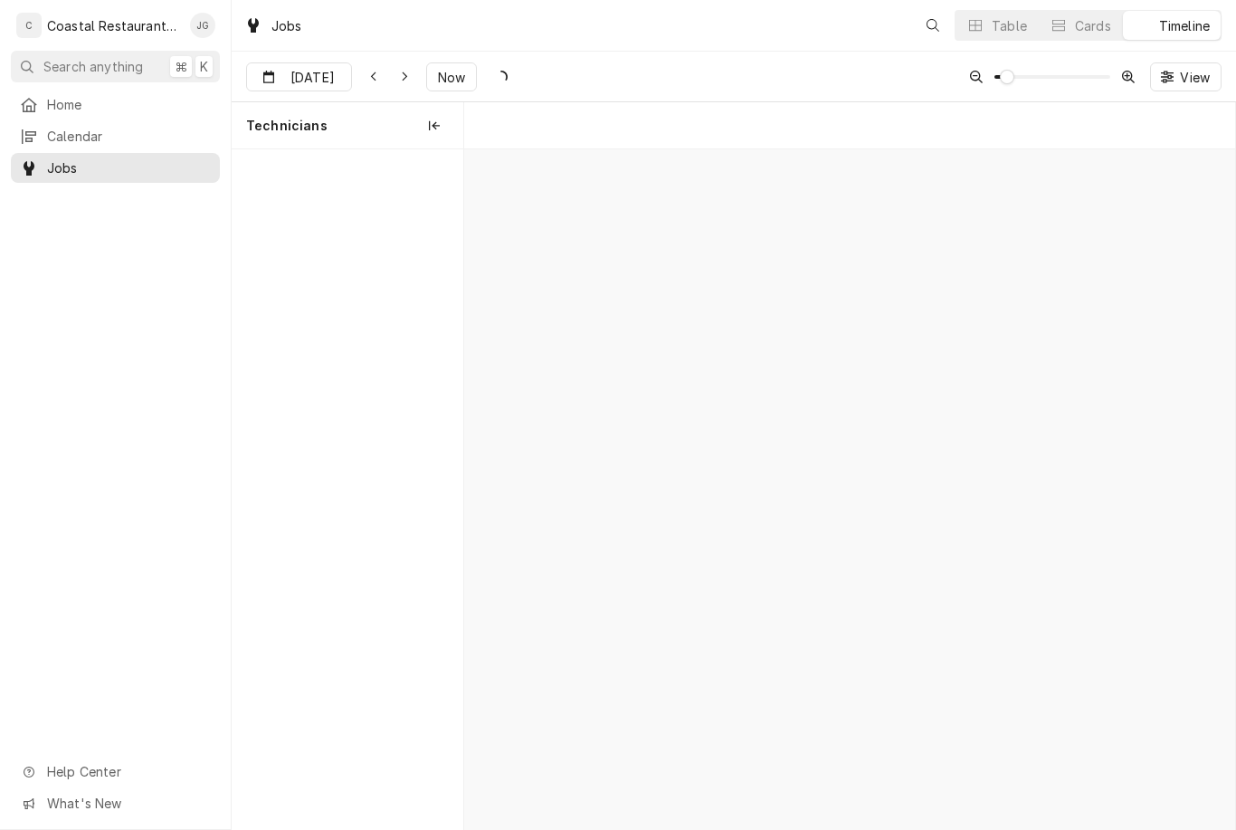
scroll to position [0, 15280]
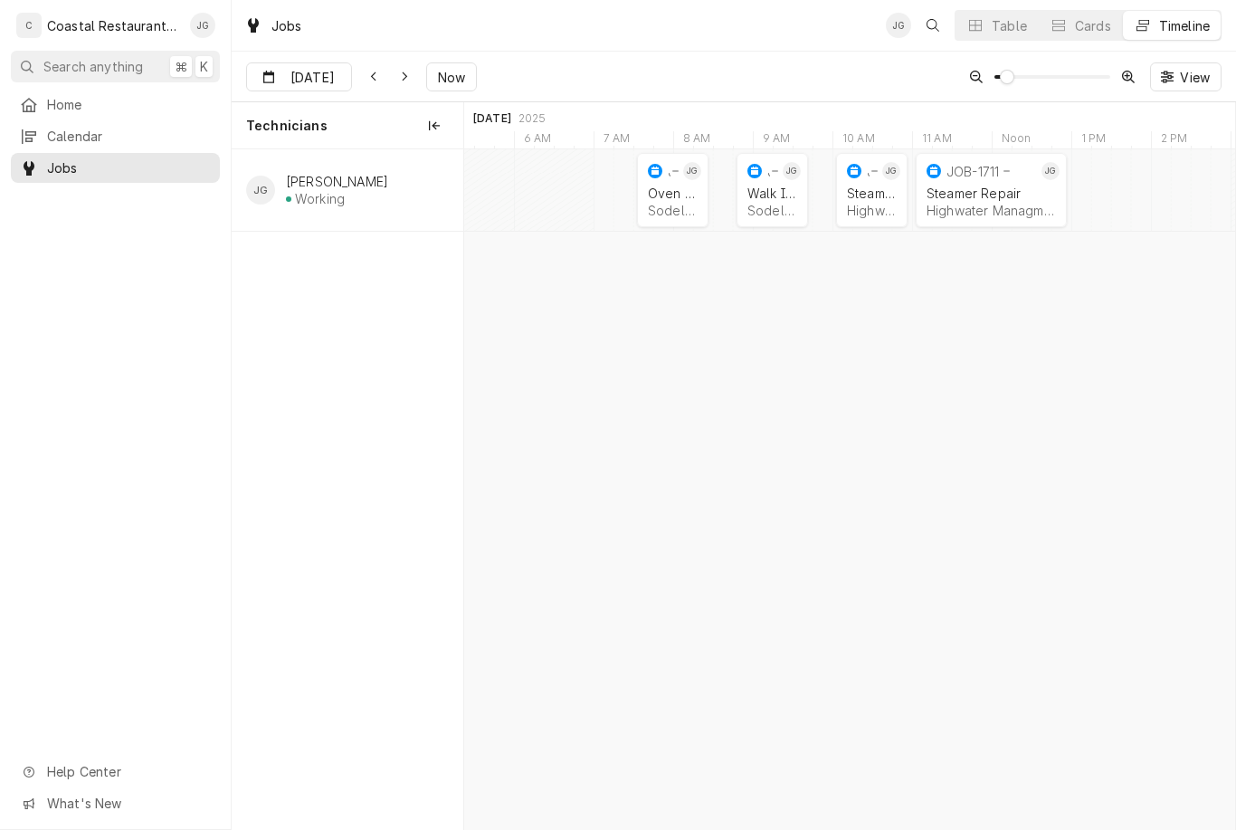
click at [972, 205] on div "Highwater Managment | [GEOGRAPHIC_DATA], 21842" at bounding box center [991, 210] width 129 height 15
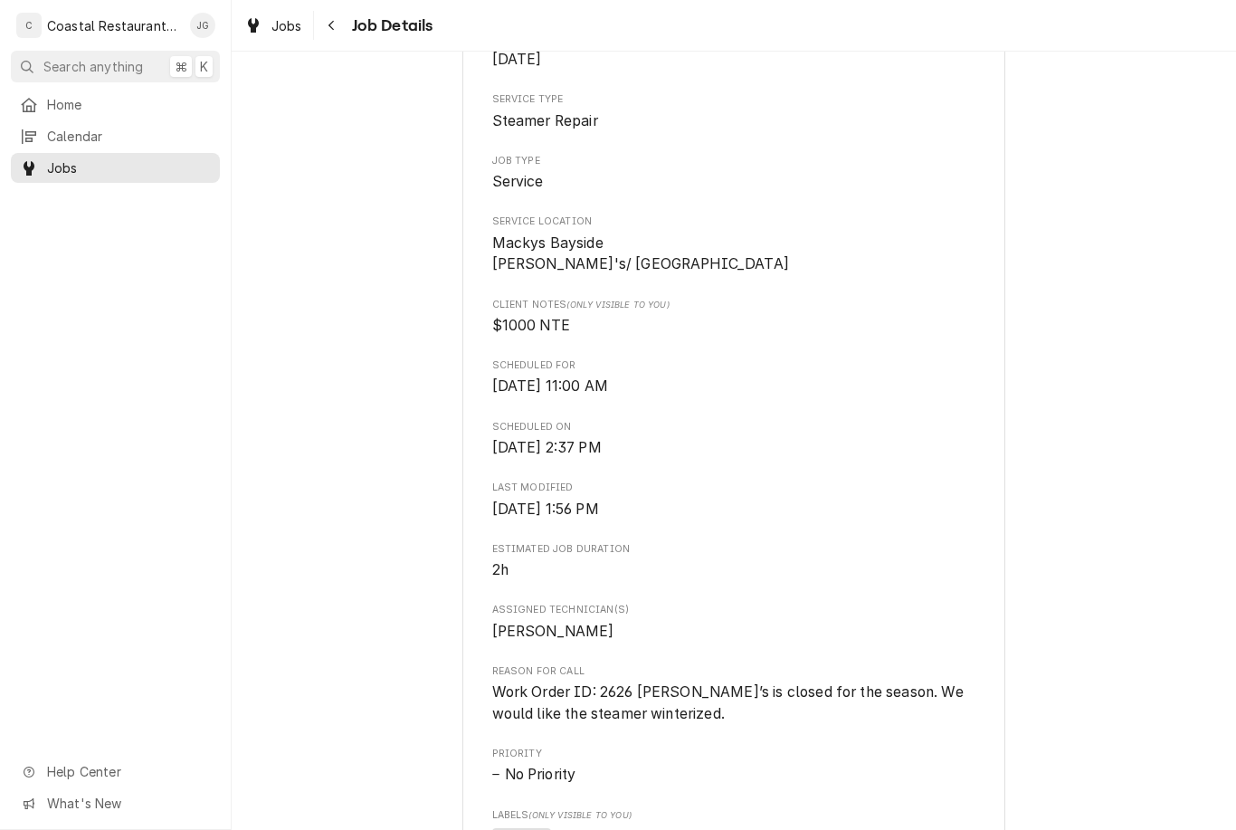
scroll to position [277, 0]
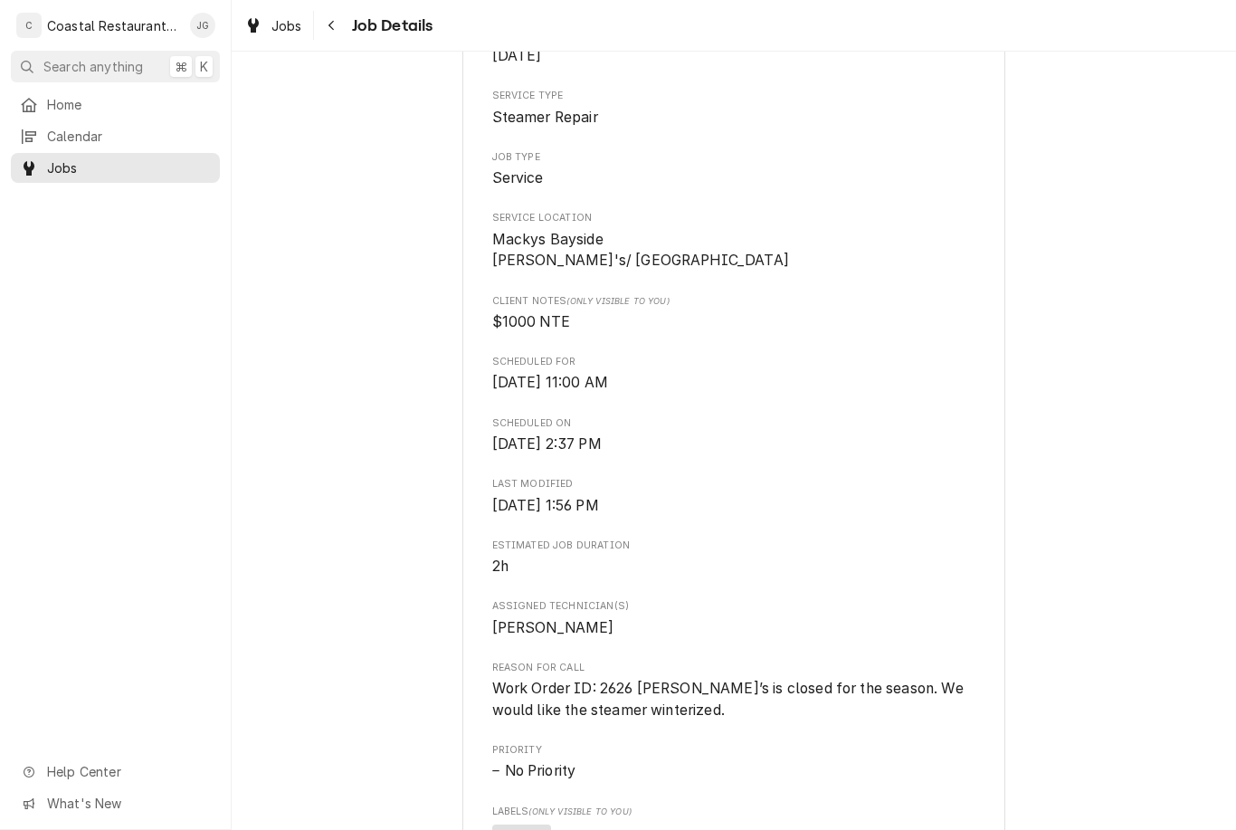
click at [119, 115] on link "Home" at bounding box center [115, 105] width 209 height 30
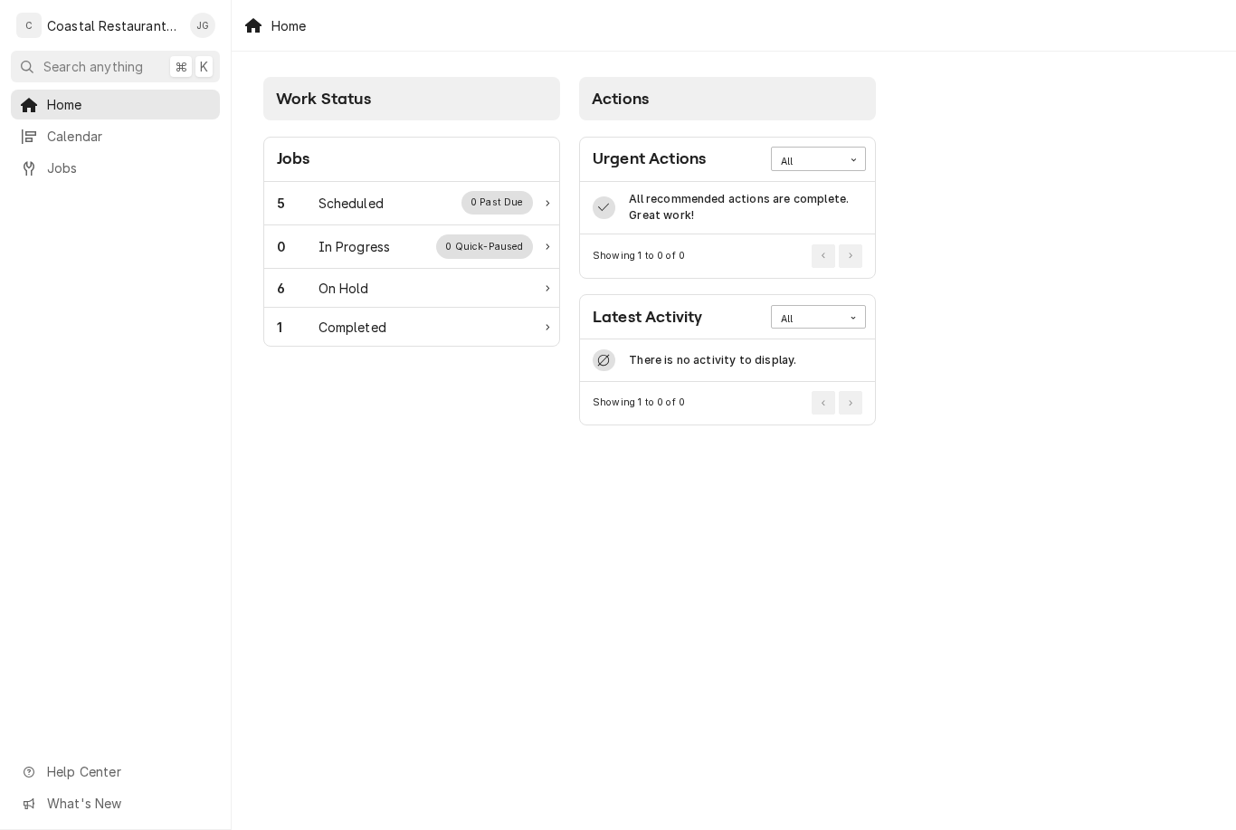
click at [396, 210] on div "5 Scheduled 0 Past Due" at bounding box center [405, 203] width 256 height 24
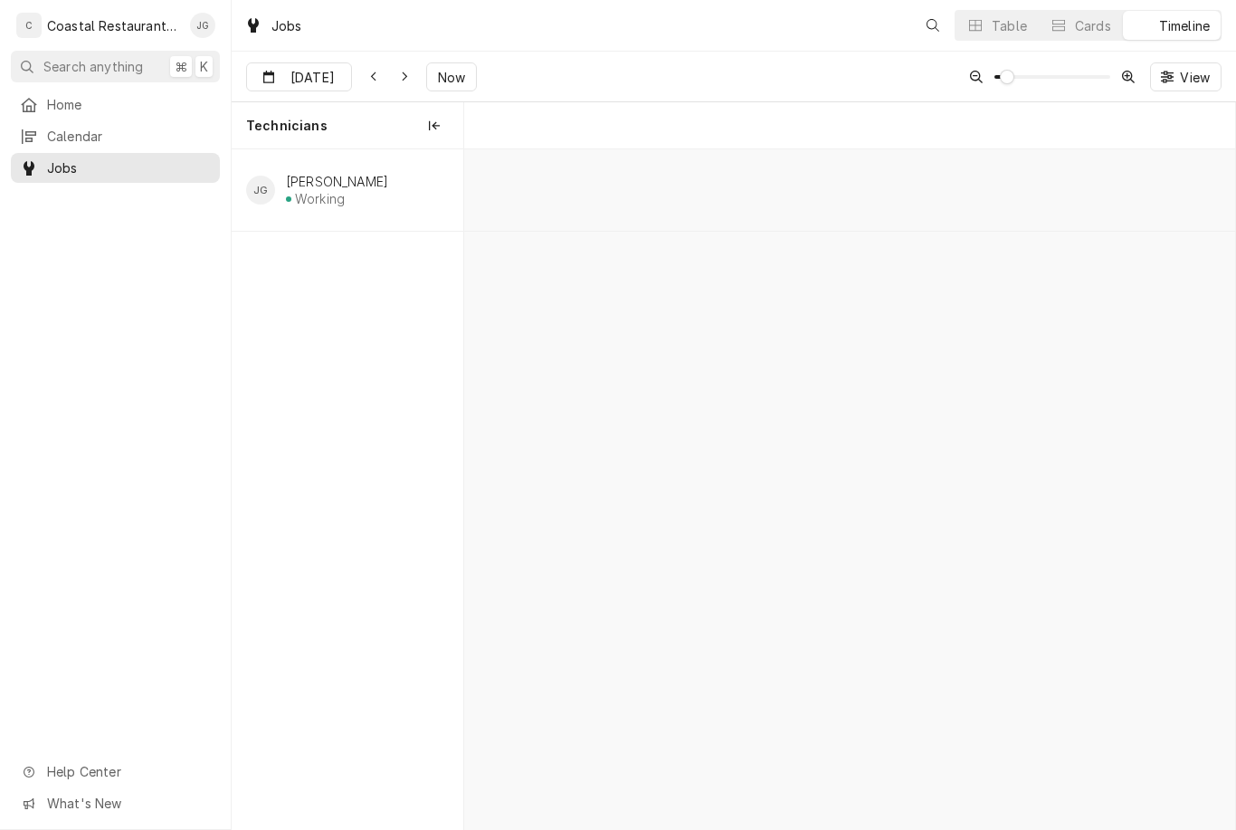
scroll to position [0, 15280]
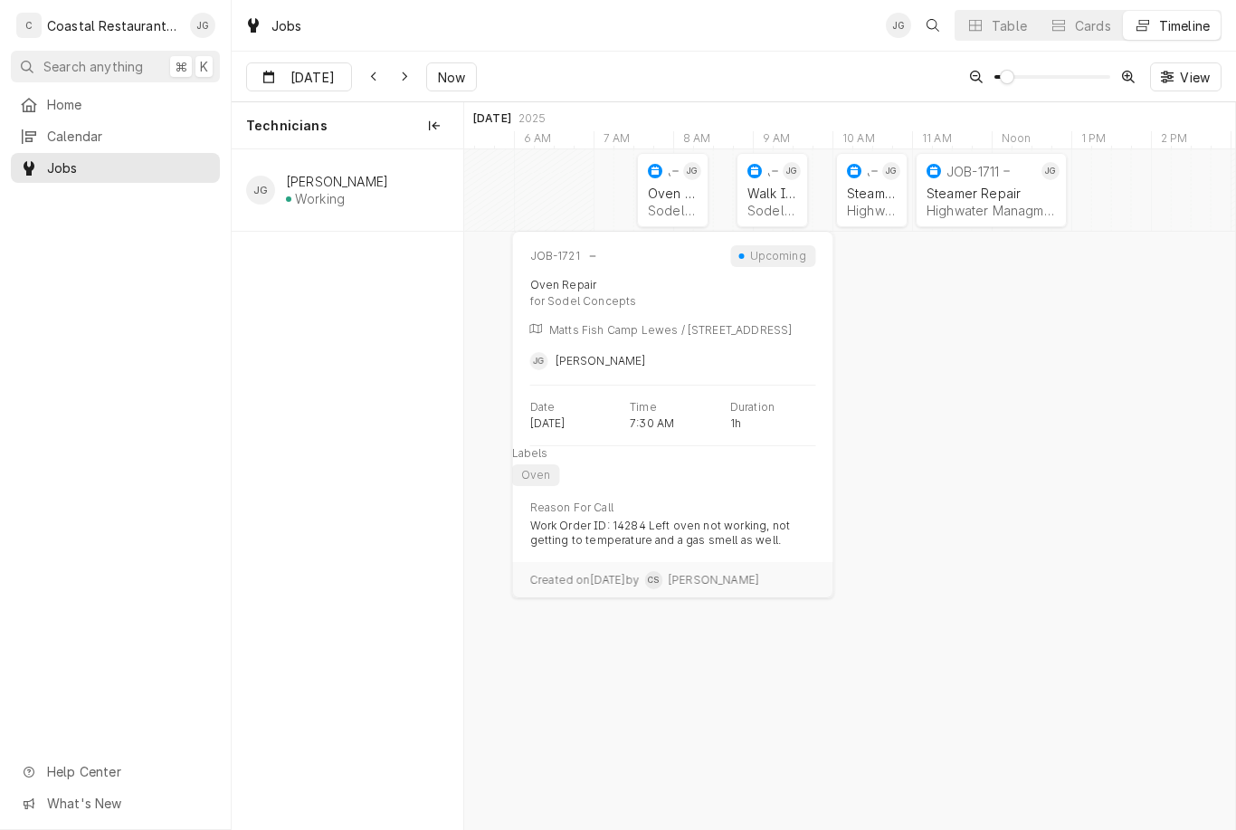
click at [677, 207] on div "Sodel Concepts | Lewes, 19958" at bounding box center [673, 210] width 50 height 15
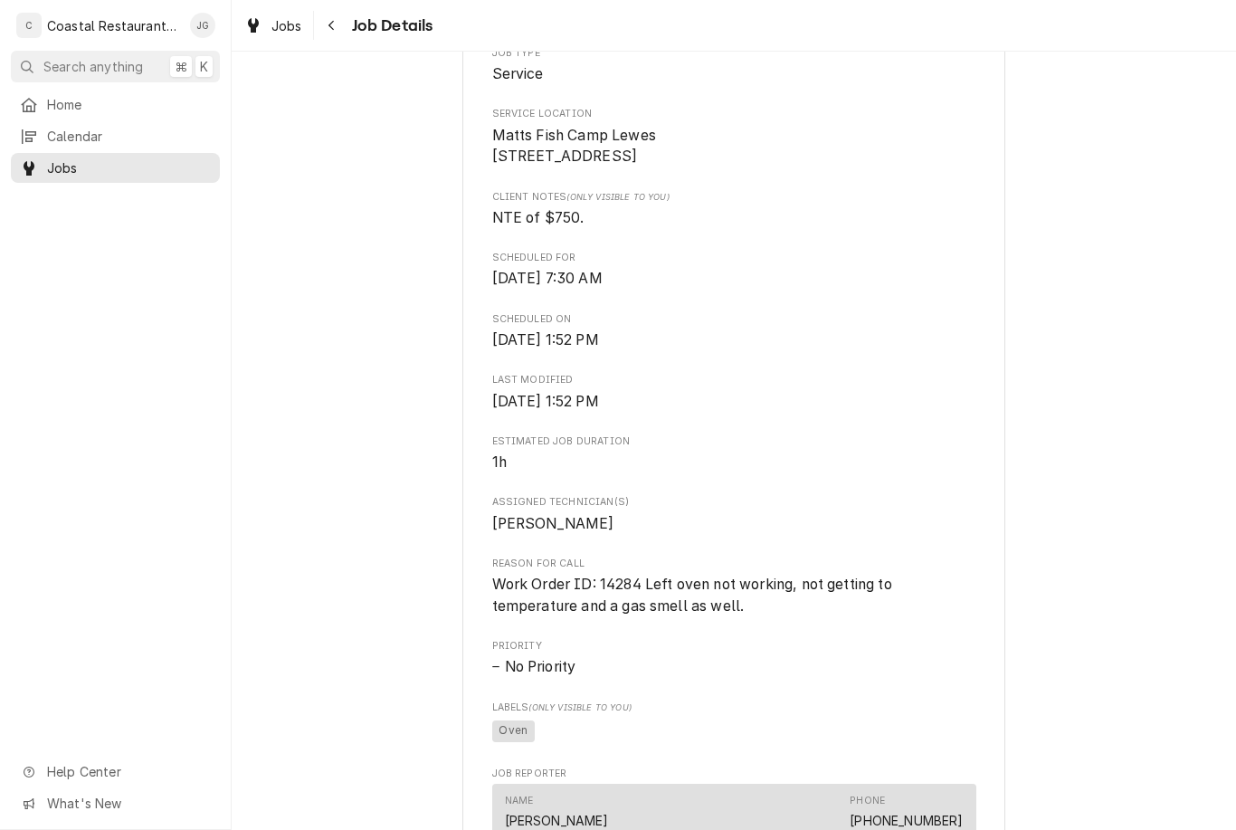
scroll to position [383, 0]
